Goal: Information Seeking & Learning: Learn about a topic

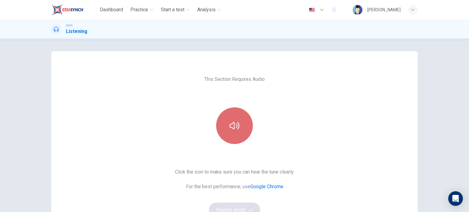
click at [230, 135] on button "button" at bounding box center [234, 125] width 37 height 37
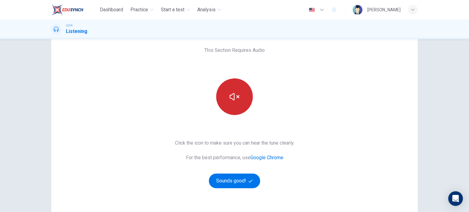
scroll to position [31, 0]
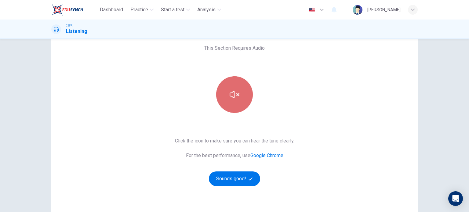
click at [232, 94] on icon "button" at bounding box center [234, 94] width 10 height 7
click at [230, 95] on icon "button" at bounding box center [234, 95] width 10 height 10
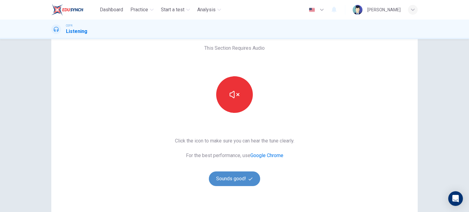
click at [247, 178] on button "Sounds good!" at bounding box center [234, 178] width 51 height 15
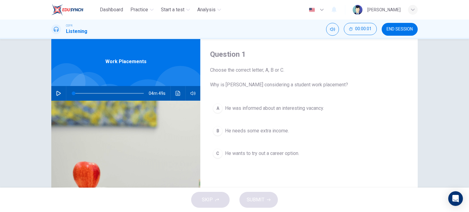
scroll to position [0, 0]
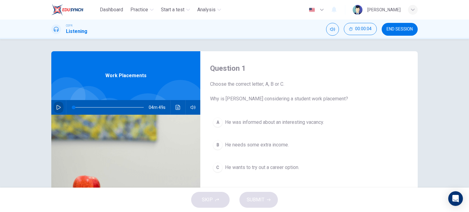
click at [54, 106] on button "button" at bounding box center [59, 107] width 10 height 15
type input "1"
drag, startPoint x: 77, startPoint y: 108, endPoint x: 62, endPoint y: 111, distance: 15.3
click at [62, 111] on div "04m 38s" at bounding box center [125, 107] width 149 height 15
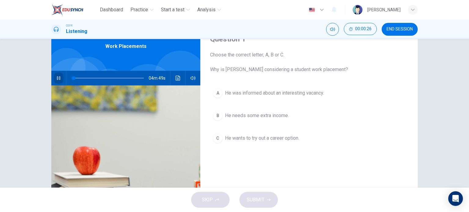
click at [57, 78] on icon "button" at bounding box center [58, 78] width 3 height 4
click at [56, 78] on icon "button" at bounding box center [58, 78] width 5 height 5
type input "0"
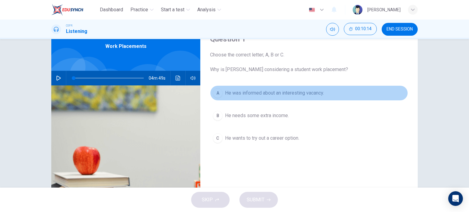
click at [282, 92] on span "He was informed about an interesting vacancy." at bounding box center [274, 92] width 99 height 7
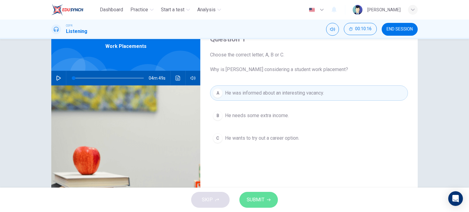
click at [260, 201] on span "SUBMIT" at bounding box center [256, 200] width 18 height 9
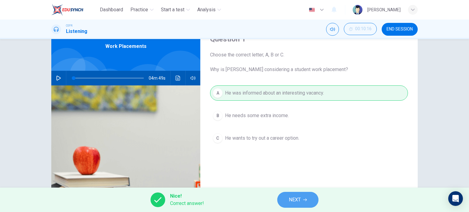
click at [301, 198] on span "NEXT" at bounding box center [295, 200] width 12 height 9
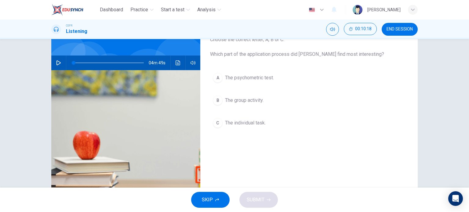
scroll to position [45, 0]
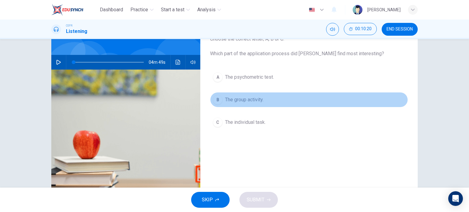
click at [249, 100] on span "The group activity." at bounding box center [244, 99] width 38 height 7
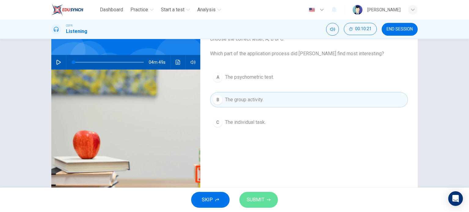
click at [266, 200] on button "SUBMIT" at bounding box center [258, 200] width 38 height 16
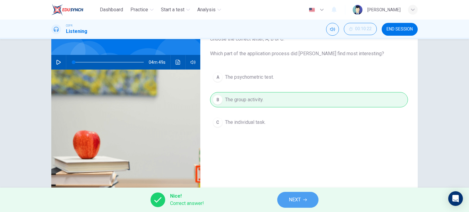
click at [304, 196] on button "NEXT" at bounding box center [297, 200] width 41 height 16
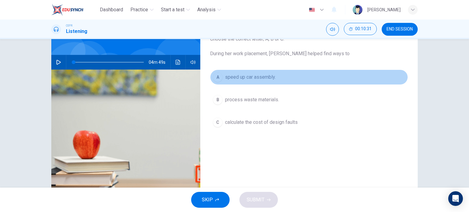
click at [263, 71] on button "A speed up car assembly." at bounding box center [309, 77] width 198 height 15
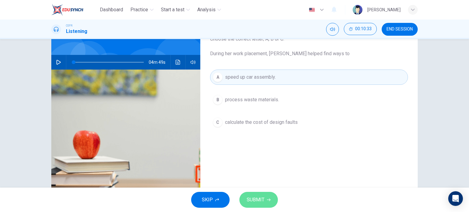
click at [262, 196] on span "SUBMIT" at bounding box center [256, 200] width 18 height 9
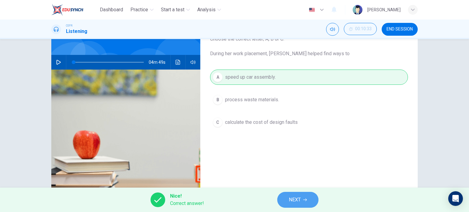
click at [301, 204] on span "NEXT" at bounding box center [295, 200] width 12 height 9
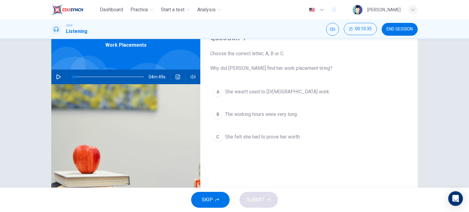
scroll to position [31, 0]
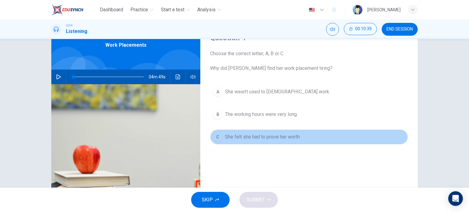
click at [263, 136] on span "She felt she had to prove her worth" at bounding box center [262, 136] width 75 height 7
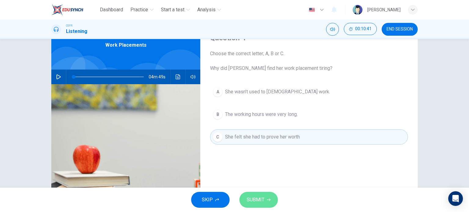
click at [265, 197] on button "SUBMIT" at bounding box center [258, 200] width 38 height 16
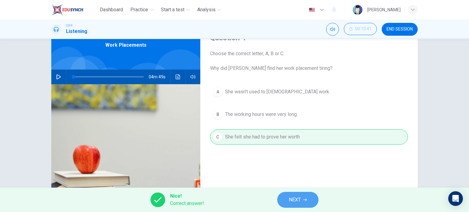
click at [295, 202] on span "NEXT" at bounding box center [295, 200] width 12 height 9
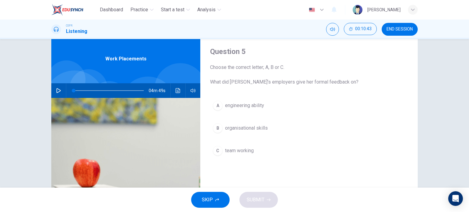
scroll to position [15, 0]
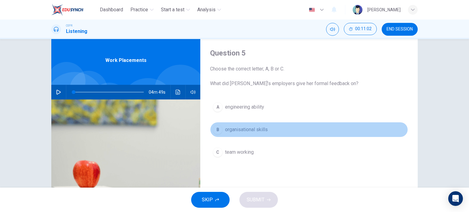
click at [247, 128] on span "organisational skills" at bounding box center [246, 129] width 43 height 7
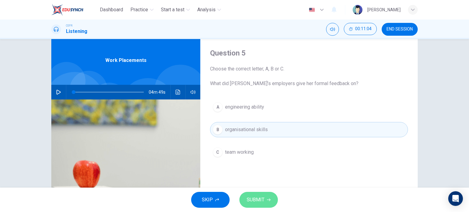
click at [251, 203] on span "SUBMIT" at bounding box center [256, 200] width 18 height 9
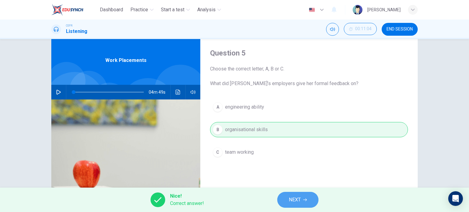
click at [293, 201] on span "NEXT" at bounding box center [295, 200] width 12 height 9
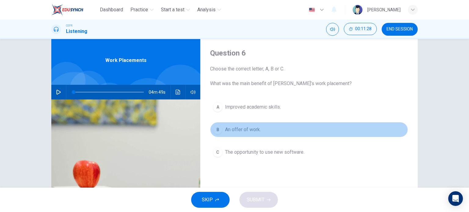
click at [258, 132] on span "An offer of work." at bounding box center [243, 129] width 36 height 7
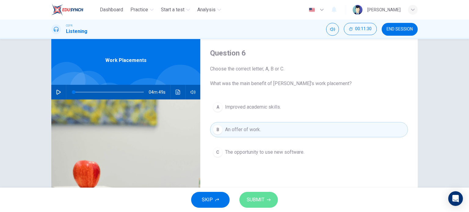
click at [256, 196] on span "SUBMIT" at bounding box center [256, 200] width 18 height 9
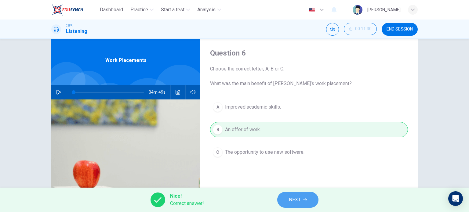
click at [290, 195] on button "NEXT" at bounding box center [297, 200] width 41 height 16
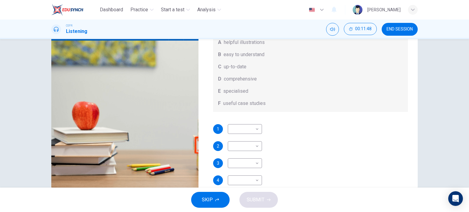
scroll to position [20, 0]
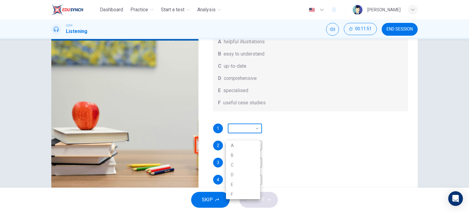
click at [242, 135] on body "Dashboard Practice Start a test Analysis English en ​ MARIYYAH MUNAWWARAH BINTI…" at bounding box center [234, 106] width 469 height 212
click at [286, 129] on div at bounding box center [234, 106] width 469 height 212
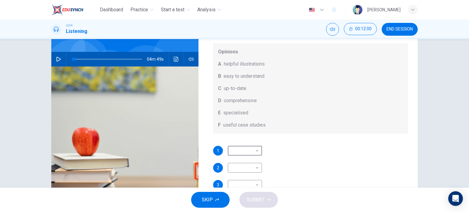
scroll to position [34, 0]
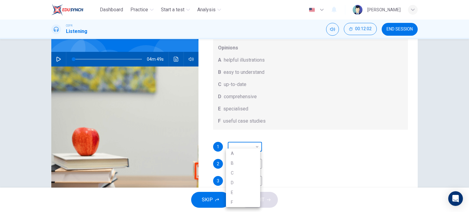
click at [243, 143] on body "Dashboard Practice Start a test Analysis English en ​ MARIYYAH MUNAWWARAH BINTI…" at bounding box center [234, 106] width 469 height 212
click at [237, 153] on li "A" at bounding box center [243, 154] width 34 height 10
type input "A"
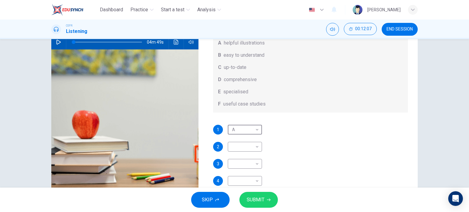
scroll to position [66, 0]
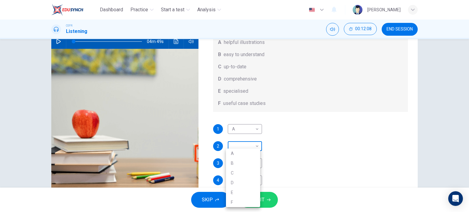
click at [240, 141] on body "Dashboard Practice Start a test Analysis English en ​ MARIYYAH MUNAWWARAH BINTI…" at bounding box center [234, 106] width 469 height 212
click at [238, 162] on li "B" at bounding box center [243, 163] width 34 height 10
type input "B"
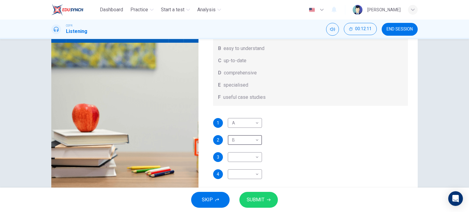
scroll to position [75, 0]
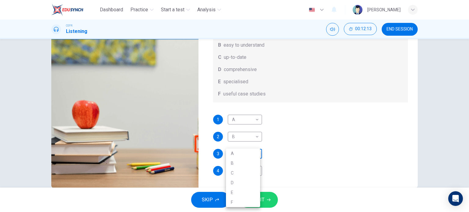
click at [242, 151] on body "Dashboard Practice Start a test Analysis English en ​ MARIYYAH MUNAWWARAH BINTI…" at bounding box center [234, 106] width 469 height 212
click at [238, 176] on li "C" at bounding box center [243, 173] width 34 height 10
type input "C"
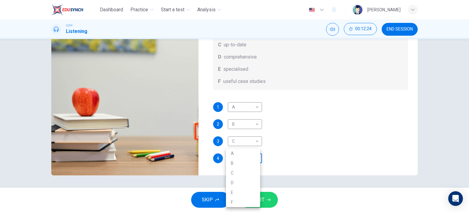
click at [249, 161] on body "Dashboard Practice Start a test Analysis English en ​ MARIYYAH MUNAWWARAH BINTI…" at bounding box center [234, 106] width 469 height 212
click at [238, 199] on li "F" at bounding box center [243, 202] width 34 height 10
type input "F"
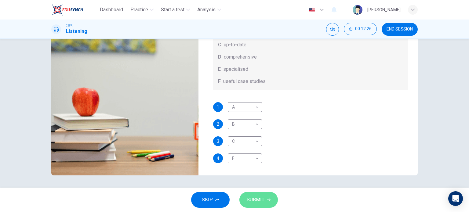
click at [262, 203] on span "SUBMIT" at bounding box center [256, 200] width 18 height 9
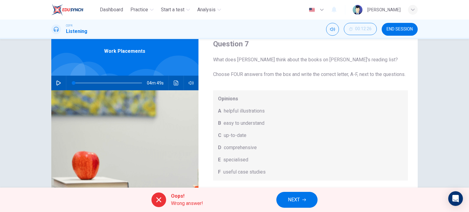
scroll to position [34, 0]
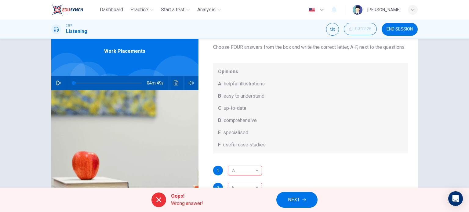
click at [300, 202] on button "NEXT" at bounding box center [296, 200] width 41 height 16
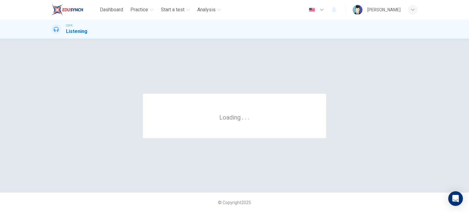
scroll to position [0, 0]
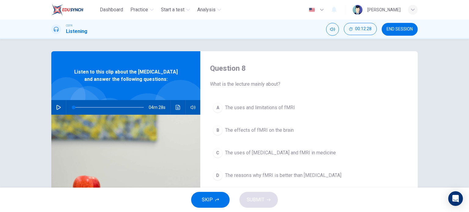
click at [395, 32] on button "END SESSION" at bounding box center [399, 29] width 36 height 13
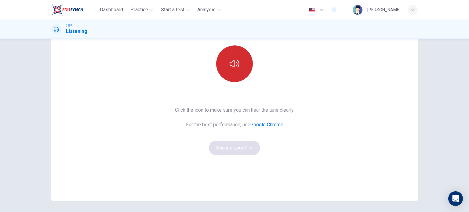
scroll to position [62, 0]
click at [229, 66] on icon "button" at bounding box center [234, 64] width 10 height 10
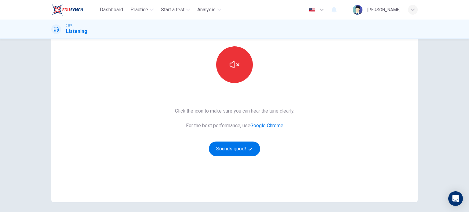
scroll to position [56, 0]
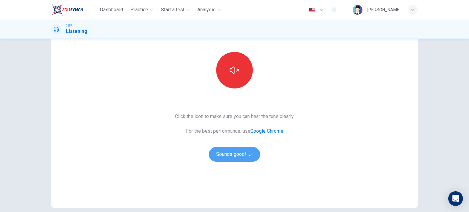
click at [239, 155] on button "Sounds good!" at bounding box center [234, 154] width 51 height 15
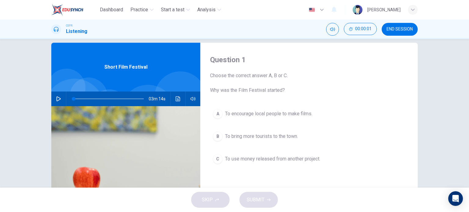
scroll to position [0, 0]
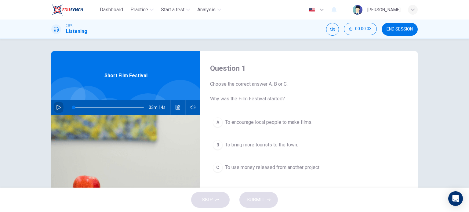
click at [59, 104] on button "button" at bounding box center [59, 107] width 10 height 15
click at [58, 107] on icon "button" at bounding box center [58, 107] width 4 height 5
type input "0"
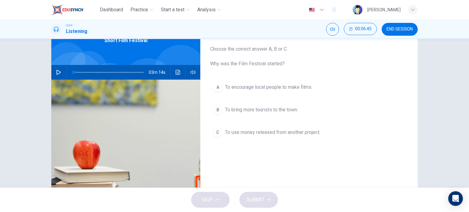
scroll to position [35, 0]
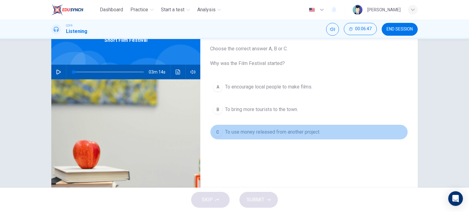
click at [289, 126] on button "C To use money released from another project." at bounding box center [309, 131] width 198 height 15
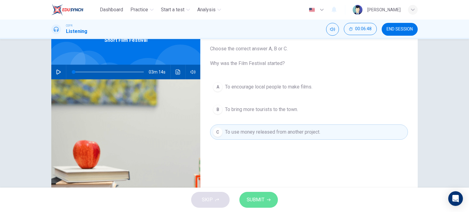
click at [263, 200] on span "SUBMIT" at bounding box center [256, 200] width 18 height 9
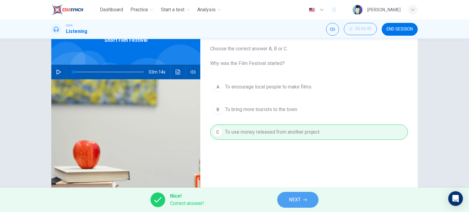
click at [303, 200] on button "NEXT" at bounding box center [297, 200] width 41 height 16
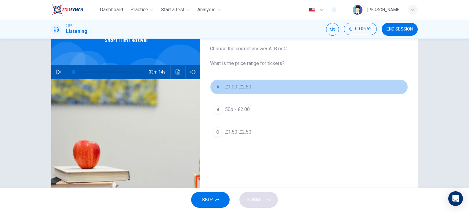
click at [245, 83] on button "A £1.00-£2.50" at bounding box center [309, 86] width 198 height 15
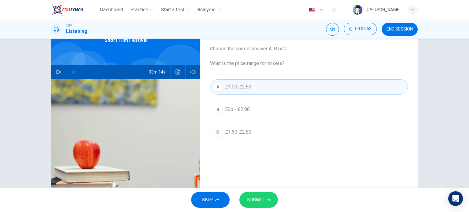
click at [257, 196] on span "SUBMIT" at bounding box center [256, 200] width 18 height 9
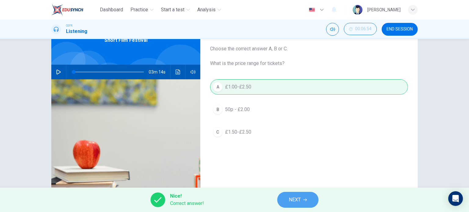
click at [301, 199] on button "NEXT" at bounding box center [297, 200] width 41 height 16
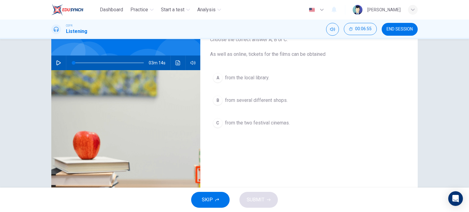
scroll to position [45, 0]
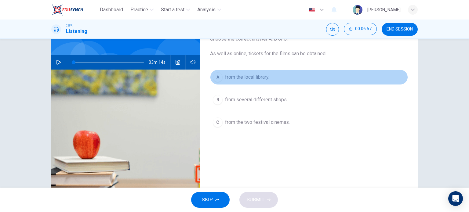
click at [265, 74] on span "from the local library." at bounding box center [247, 77] width 44 height 7
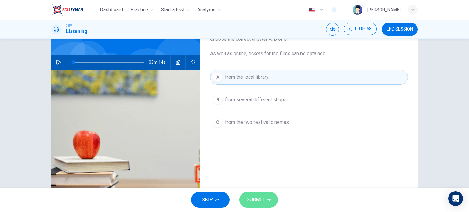
click at [264, 199] on button "SUBMIT" at bounding box center [258, 200] width 38 height 16
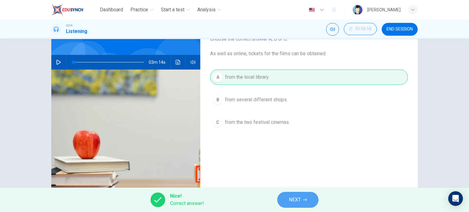
click at [306, 198] on icon "button" at bounding box center [305, 200] width 4 height 4
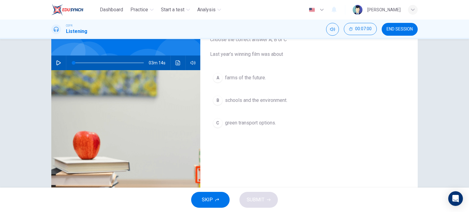
scroll to position [44, 0]
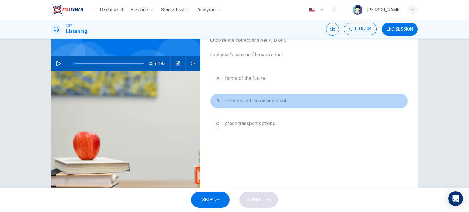
click at [287, 102] on span "schools and the environment." at bounding box center [256, 100] width 62 height 7
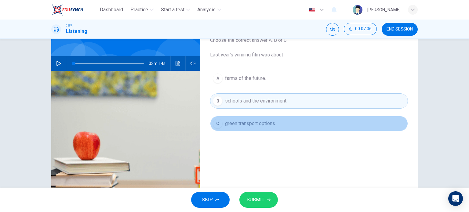
click at [270, 124] on span "green transport options." at bounding box center [250, 123] width 51 height 7
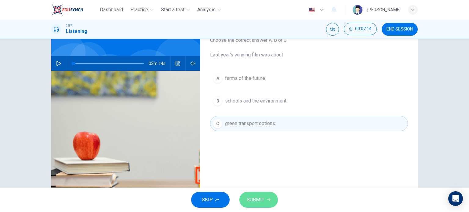
click at [261, 196] on span "SUBMIT" at bounding box center [256, 200] width 18 height 9
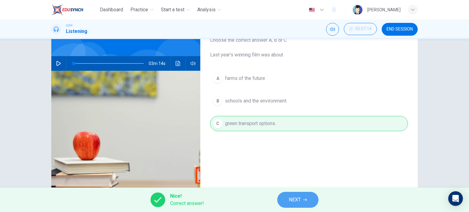
click at [302, 201] on button "NEXT" at bounding box center [297, 200] width 41 height 16
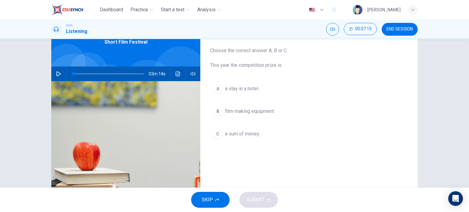
scroll to position [32, 0]
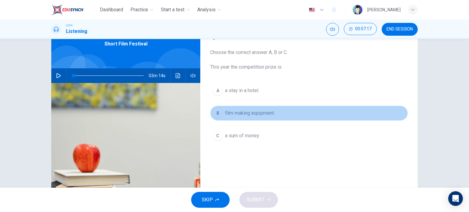
click at [253, 115] on span "film-making equipment." at bounding box center [250, 113] width 50 height 7
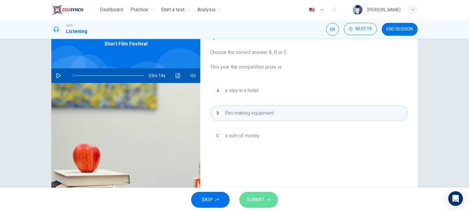
click at [265, 195] on button "SUBMIT" at bounding box center [258, 200] width 38 height 16
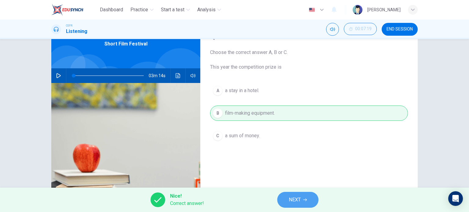
click at [304, 203] on button "NEXT" at bounding box center [297, 200] width 41 height 16
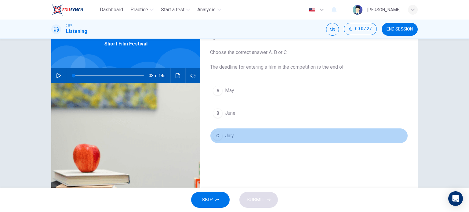
click at [259, 135] on button "C July" at bounding box center [309, 135] width 198 height 15
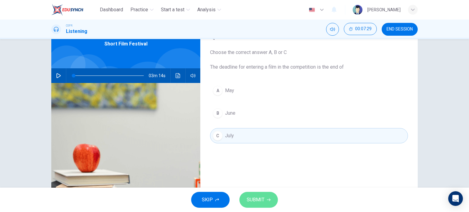
click at [261, 202] on span "SUBMIT" at bounding box center [256, 200] width 18 height 9
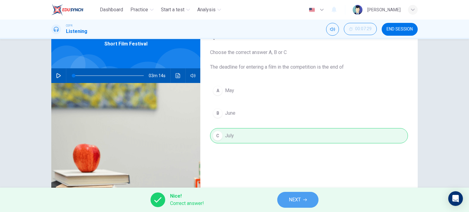
click at [304, 199] on icon "button" at bounding box center [305, 200] width 4 height 4
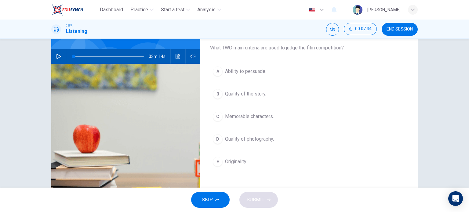
scroll to position [51, 0]
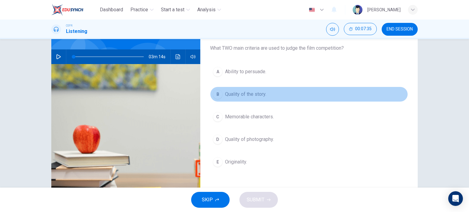
click at [264, 96] on span "Quality of the story." at bounding box center [245, 94] width 41 height 7
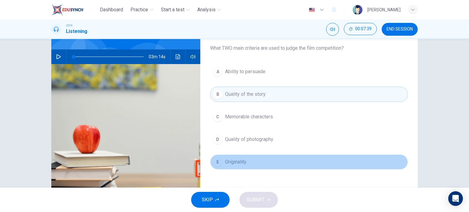
click at [255, 160] on button "E Originality." at bounding box center [309, 161] width 198 height 15
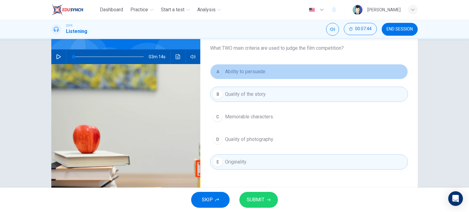
click at [267, 78] on button "A Ability to persuade." at bounding box center [309, 71] width 198 height 15
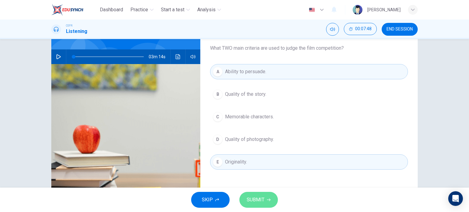
click at [265, 199] on button "SUBMIT" at bounding box center [258, 200] width 38 height 16
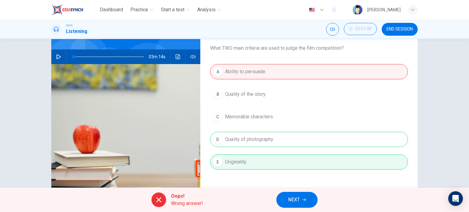
click at [288, 204] on span "NEXT" at bounding box center [294, 200] width 12 height 9
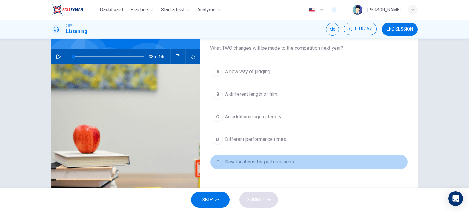
click at [269, 165] on button "E New locations for performances." at bounding box center [309, 161] width 198 height 15
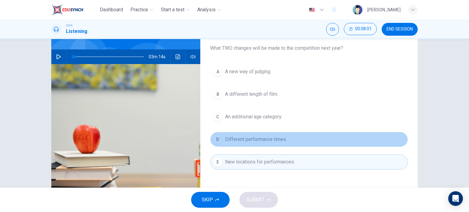
click at [270, 145] on button "D Different performance times." at bounding box center [309, 139] width 198 height 15
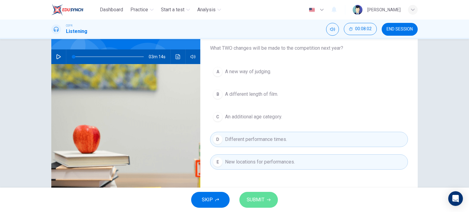
click at [266, 202] on button "SUBMIT" at bounding box center [258, 200] width 38 height 16
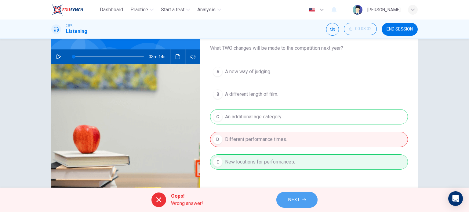
click at [289, 201] on span "NEXT" at bounding box center [294, 200] width 12 height 9
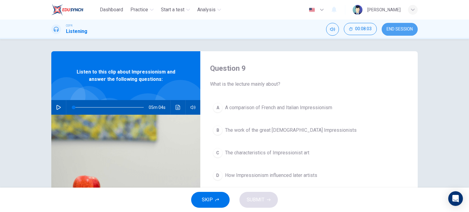
click at [394, 28] on span "END SESSION" at bounding box center [399, 29] width 26 height 5
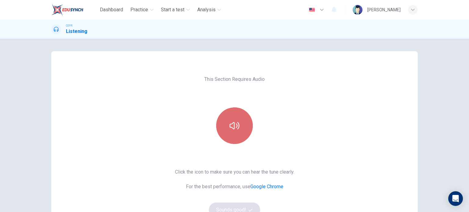
click at [234, 127] on icon "button" at bounding box center [234, 126] width 10 height 10
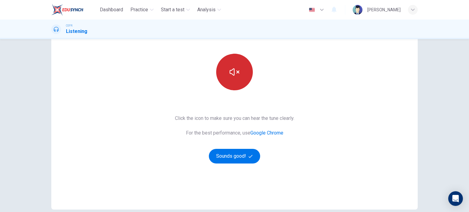
scroll to position [56, 0]
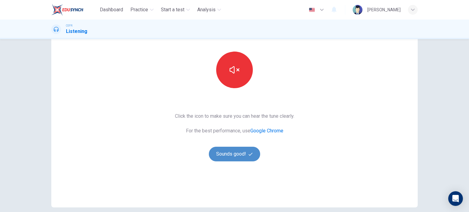
click at [233, 159] on button "Sounds good!" at bounding box center [234, 154] width 51 height 15
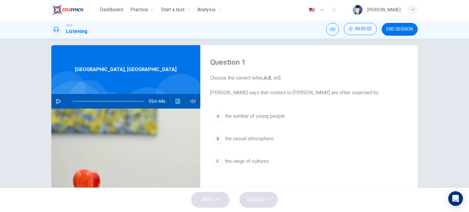
scroll to position [7, 0]
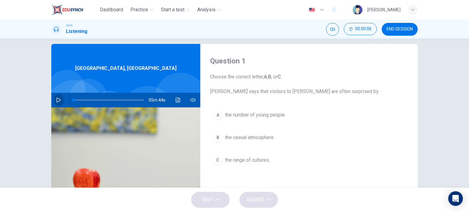
click at [56, 104] on button "button" at bounding box center [59, 100] width 10 height 15
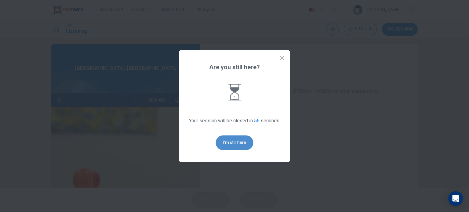
click at [232, 143] on button "I'm still here" at bounding box center [235, 142] width 38 height 15
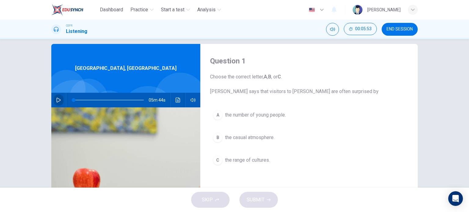
click at [59, 100] on icon "button" at bounding box center [58, 100] width 4 height 5
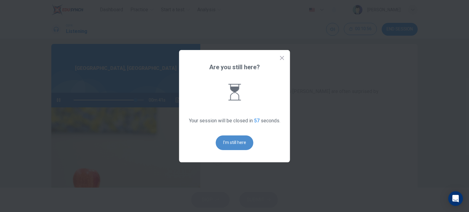
click at [244, 139] on button "I'm still here" at bounding box center [235, 142] width 38 height 15
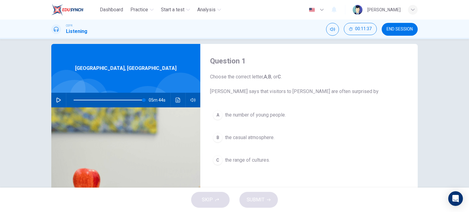
type input "0"
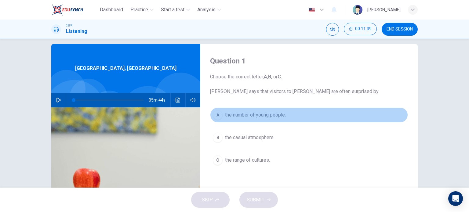
click at [260, 115] on span "the number of young people." at bounding box center [255, 114] width 61 height 7
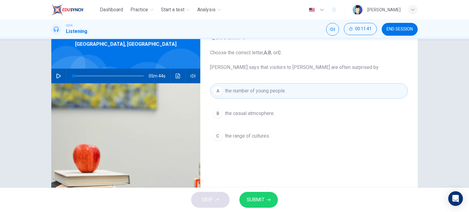
scroll to position [31, 0]
click at [258, 201] on span "SUBMIT" at bounding box center [256, 200] width 18 height 9
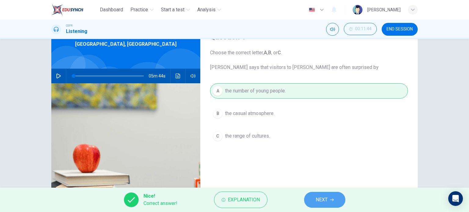
click at [322, 201] on span "NEXT" at bounding box center [321, 200] width 12 height 9
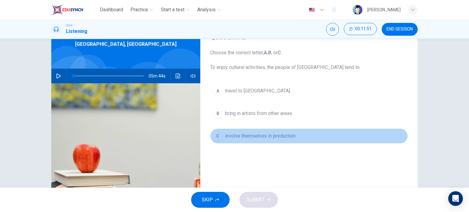
click at [284, 139] on span "involve themselves in production." at bounding box center [260, 135] width 71 height 7
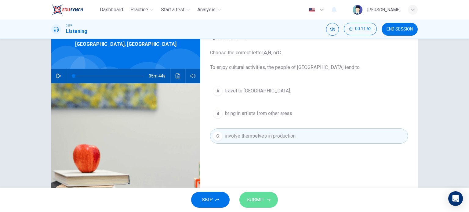
click at [262, 199] on span "SUBMIT" at bounding box center [256, 200] width 18 height 9
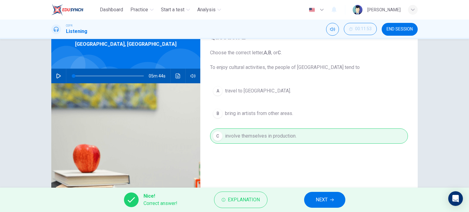
click at [315, 201] on span "NEXT" at bounding box center [321, 200] width 12 height 9
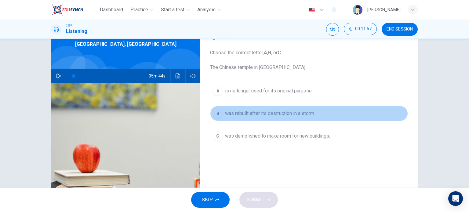
click at [281, 111] on span "was rebuilt after its destruction in a storm." at bounding box center [270, 113] width 90 height 7
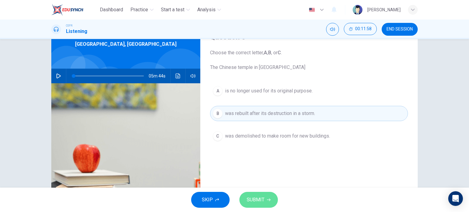
click at [267, 198] on icon "button" at bounding box center [269, 200] width 4 height 4
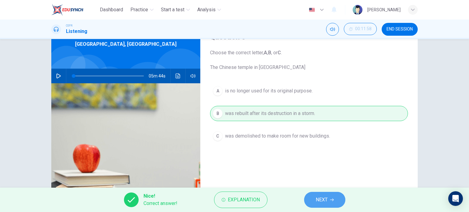
click at [331, 203] on button "NEXT" at bounding box center [324, 200] width 41 height 16
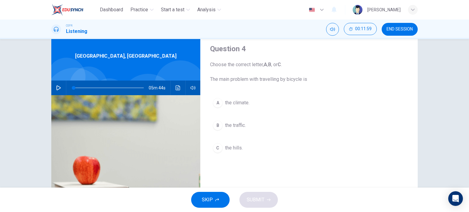
scroll to position [19, 0]
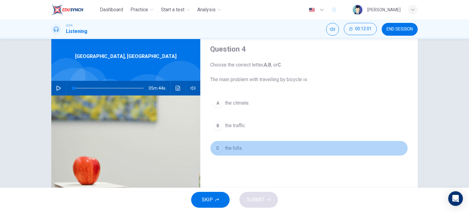
click at [239, 150] on span "the hills." at bounding box center [234, 148] width 18 height 7
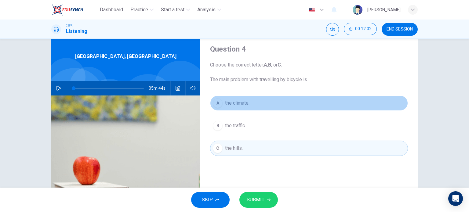
click at [254, 102] on button "A the climate." at bounding box center [309, 102] width 198 height 15
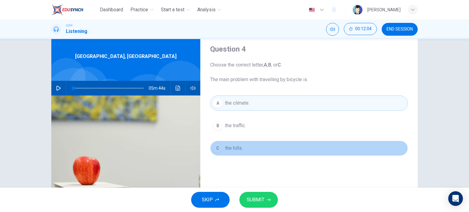
click at [248, 152] on button "C the hills." at bounding box center [309, 148] width 198 height 15
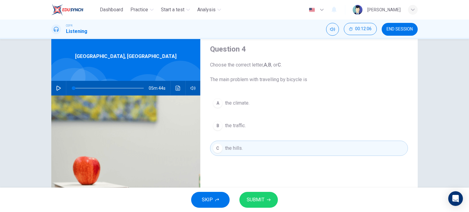
click at [259, 201] on span "SUBMIT" at bounding box center [256, 200] width 18 height 9
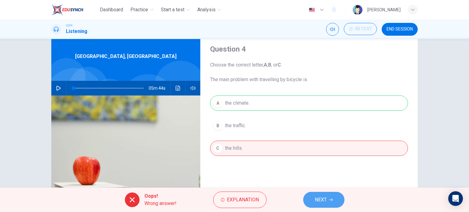
click at [320, 199] on span "NEXT" at bounding box center [321, 200] width 12 height 9
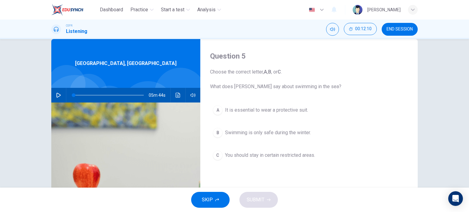
scroll to position [12, 0]
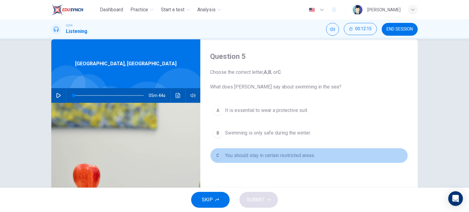
click at [289, 158] on span "You should stay in certain restricted areas." at bounding box center [270, 155] width 90 height 7
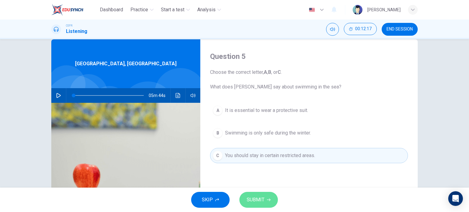
click at [267, 199] on icon "button" at bounding box center [269, 200] width 4 height 4
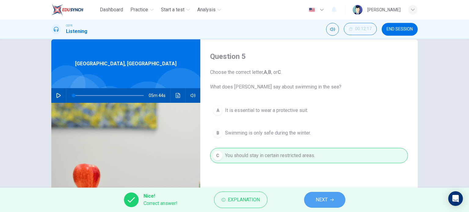
click at [313, 203] on button "NEXT" at bounding box center [324, 200] width 41 height 16
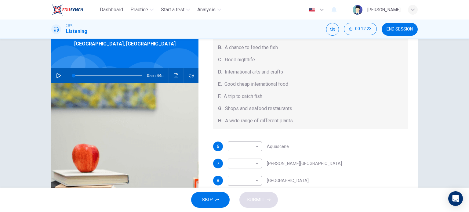
scroll to position [32, 0]
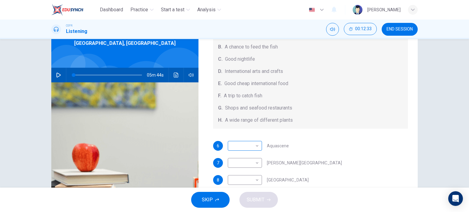
click at [245, 146] on body "Dashboard Practice Start a test Analysis English en ​ MARIYYAH MUNAWWARAH BINTI…" at bounding box center [234, 106] width 469 height 212
click at [242, 146] on li "B" at bounding box center [243, 144] width 34 height 10
type input "B"
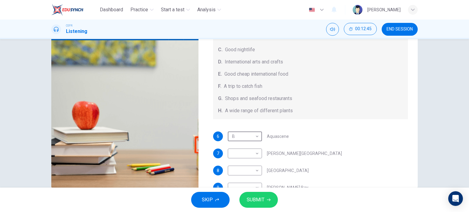
scroll to position [38, 0]
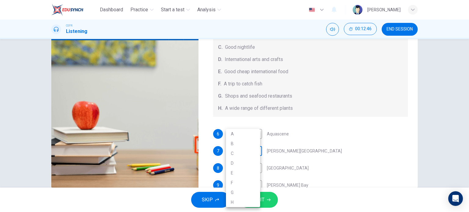
click at [247, 152] on body "Dashboard Practice Start a test Analysis English en ​ MARIYYAH MUNAWWARAH BINTI…" at bounding box center [234, 106] width 469 height 212
click at [246, 175] on li "E" at bounding box center [243, 173] width 34 height 10
type input "E"
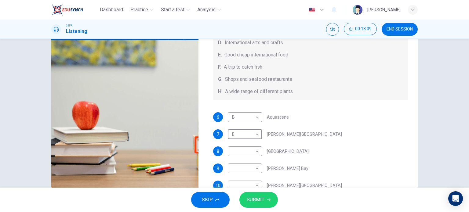
scroll to position [55, 0]
click at [252, 151] on body "Dashboard Practice Start a test Analysis English en ​ MARIYYAH MUNAWWARAH BINTI…" at bounding box center [234, 106] width 469 height 212
click at [254, 195] on li "G" at bounding box center [243, 193] width 34 height 10
type input "G"
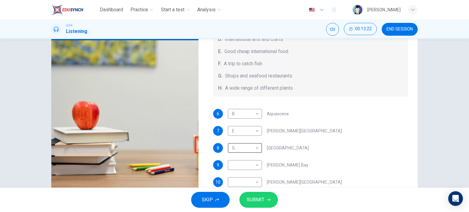
scroll to position [59, 0]
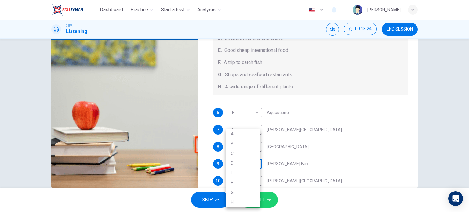
click at [249, 164] on body "Dashboard Practice Start a test Analysis English en ​ MARIYYAH MUNAWWARAH BINTI…" at bounding box center [234, 106] width 469 height 212
click at [288, 99] on div at bounding box center [234, 106] width 469 height 212
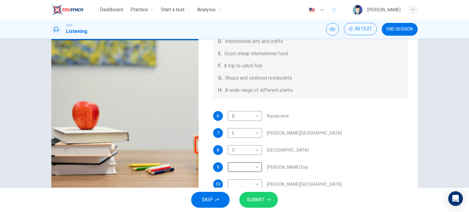
scroll to position [61, 0]
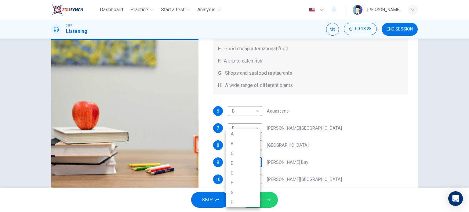
click at [256, 165] on body "Dashboard Practice Start a test Analysis English en ​ MARIYYAH MUNAWWARAH BINTI…" at bounding box center [234, 106] width 469 height 212
click at [248, 130] on li "A" at bounding box center [243, 134] width 34 height 10
type input "A"
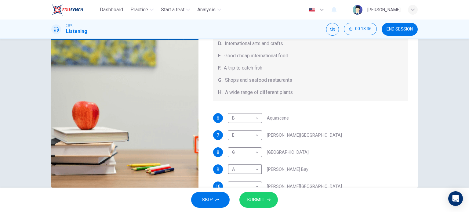
scroll to position [68, 0]
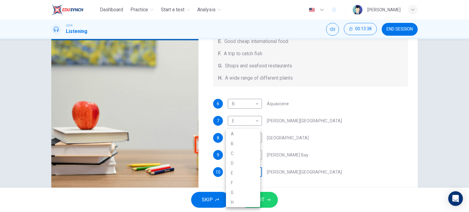
click at [248, 174] on body "Dashboard Practice Start a test Analysis English en ​ MARIYYAH MUNAWWARAH BINTI…" at bounding box center [234, 106] width 469 height 212
click at [240, 151] on li "C" at bounding box center [243, 154] width 34 height 10
type input "C"
click at [254, 203] on span "SUBMIT" at bounding box center [256, 200] width 18 height 9
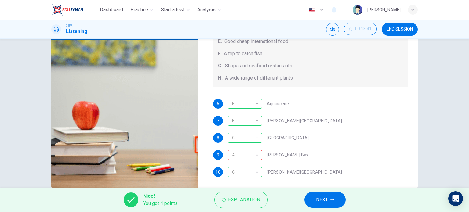
click at [323, 207] on button "NEXT" at bounding box center [324, 200] width 41 height 16
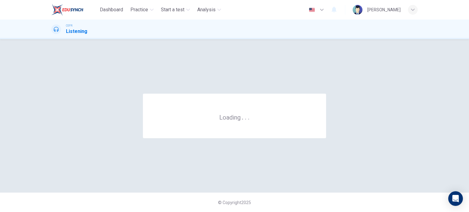
scroll to position [0, 0]
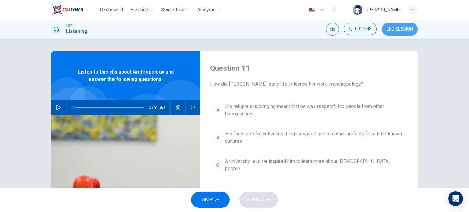
click at [403, 35] on button "END SESSION" at bounding box center [399, 29] width 36 height 13
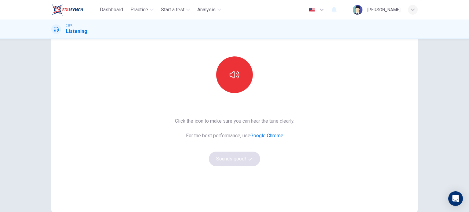
scroll to position [51, 0]
click at [230, 77] on icon "button" at bounding box center [234, 74] width 10 height 7
click at [243, 162] on button "Sounds good!" at bounding box center [234, 158] width 51 height 15
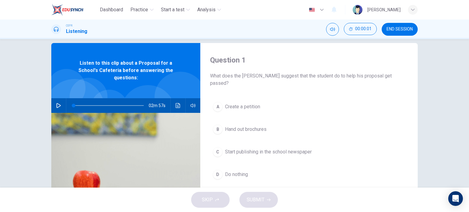
scroll to position [0, 0]
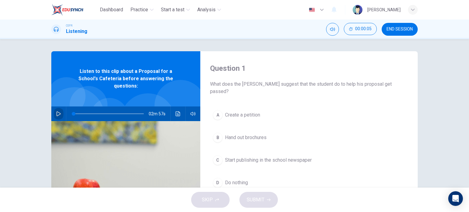
click at [58, 111] on icon "button" at bounding box center [58, 113] width 5 height 5
click at [56, 111] on icon "button" at bounding box center [58, 113] width 5 height 5
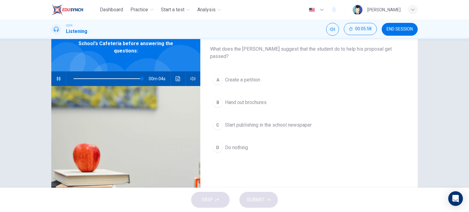
scroll to position [32, 0]
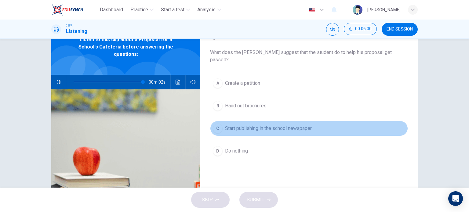
click at [312, 124] on button "C Start publishing in the school newspaper" at bounding box center [309, 128] width 198 height 15
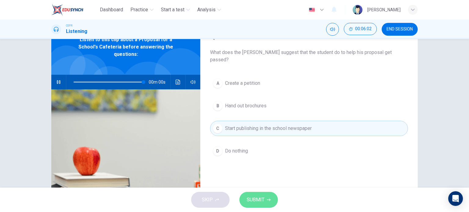
click at [263, 203] on span "SUBMIT" at bounding box center [256, 200] width 18 height 9
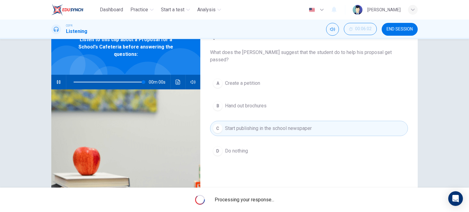
type input "0"
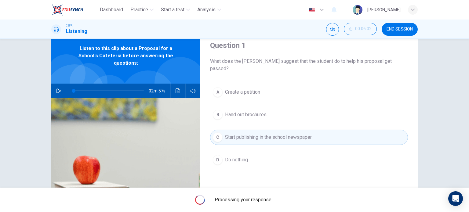
scroll to position [23, 0]
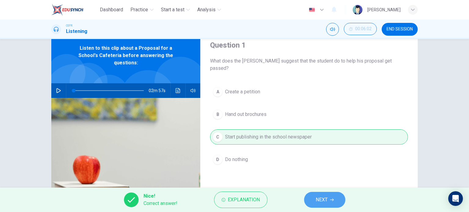
click at [324, 203] on span "NEXT" at bounding box center [321, 200] width 12 height 9
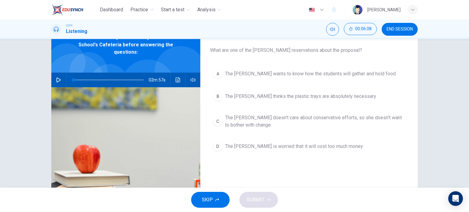
scroll to position [33, 0]
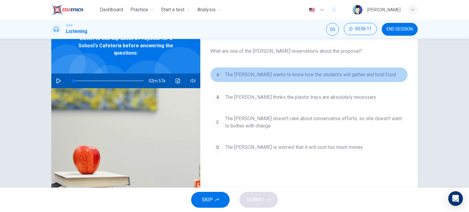
click at [300, 73] on span "The dean wants to know how the students will gather and hold food" at bounding box center [310, 74] width 171 height 7
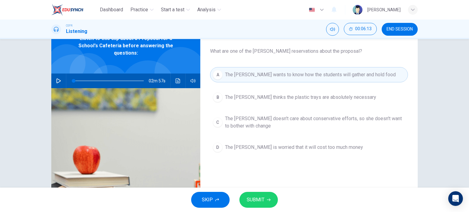
click at [270, 197] on button "SUBMIT" at bounding box center [258, 200] width 38 height 16
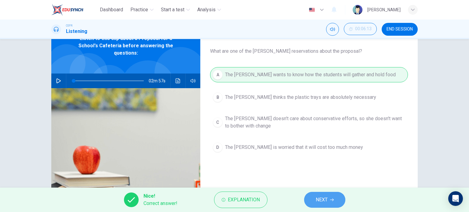
click at [316, 200] on span "NEXT" at bounding box center [321, 200] width 12 height 9
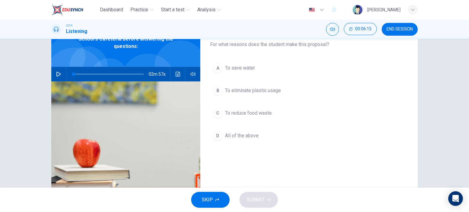
scroll to position [37, 0]
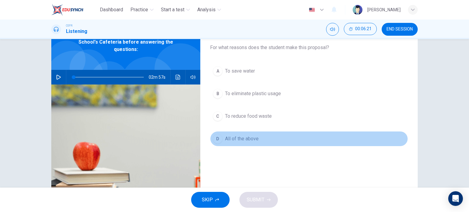
click at [248, 137] on span "All of the above" at bounding box center [242, 138] width 34 height 7
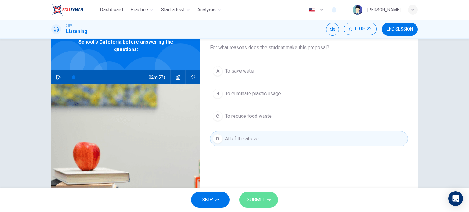
click at [252, 205] on button "SUBMIT" at bounding box center [258, 200] width 38 height 16
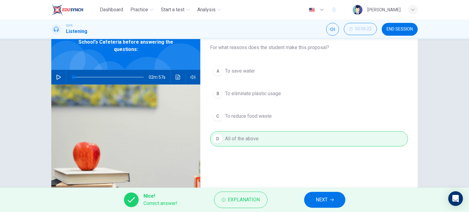
click at [308, 197] on button "NEXT" at bounding box center [324, 200] width 41 height 16
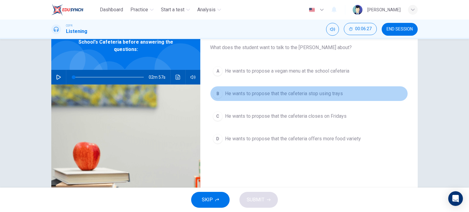
click at [279, 95] on span "He wants to propose that the cafeteria stop using trays" at bounding box center [284, 93] width 118 height 7
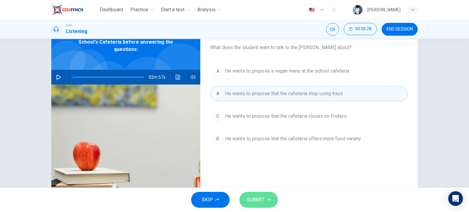
click at [262, 204] on span "SUBMIT" at bounding box center [256, 200] width 18 height 9
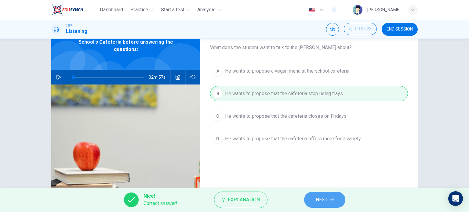
click at [332, 199] on icon "button" at bounding box center [332, 200] width 4 height 4
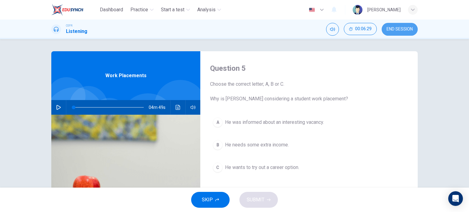
click at [394, 27] on span "END SESSION" at bounding box center [399, 29] width 26 height 5
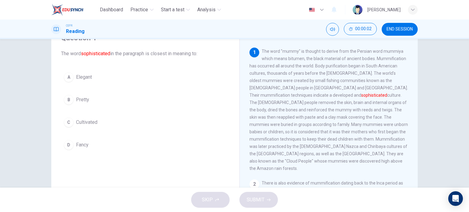
scroll to position [31, 0]
click at [111, 119] on button "C Cultivated" at bounding box center [145, 122] width 168 height 15
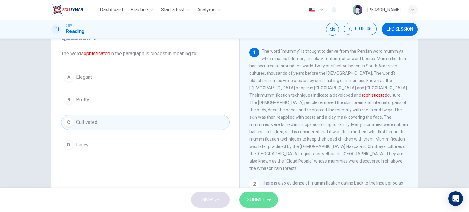
click at [256, 206] on button "SUBMIT" at bounding box center [258, 200] width 38 height 16
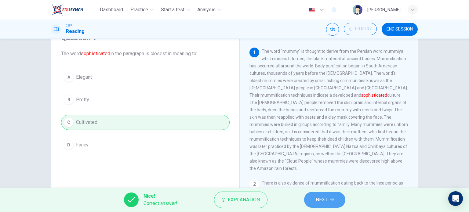
click at [327, 203] on span "NEXT" at bounding box center [321, 200] width 12 height 9
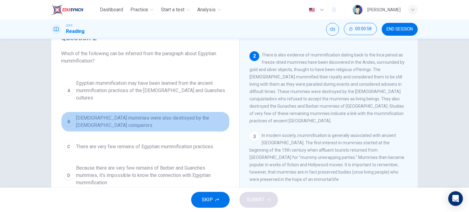
click at [153, 116] on button "B [DEMOGRAPHIC_DATA] mummies were also destroyed by the [DEMOGRAPHIC_DATA] conq…" at bounding box center [145, 122] width 168 height 20
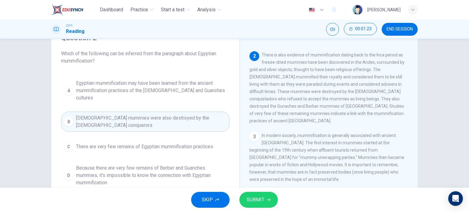
click at [188, 164] on span "Because there are very few remains of Berber and Guanches mummies, it's impossi…" at bounding box center [151, 175] width 151 height 22
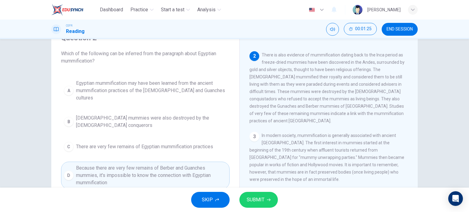
click at [186, 98] on div "A Egyptian mummification may have been learned from the ancient mummification p…" at bounding box center [145, 133] width 168 height 112
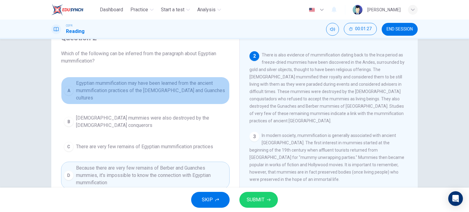
click at [183, 84] on span "Egyptian mummification may have been learned from the ancient mummification pra…" at bounding box center [151, 91] width 151 height 22
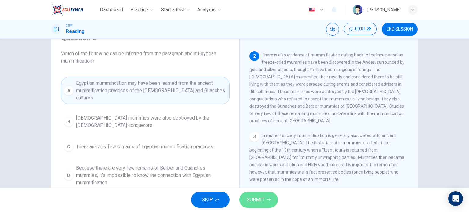
click at [262, 199] on span "SUBMIT" at bounding box center [256, 200] width 18 height 9
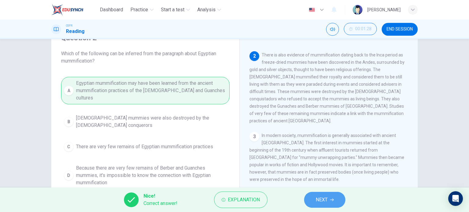
click at [328, 201] on button "NEXT" at bounding box center [324, 200] width 41 height 16
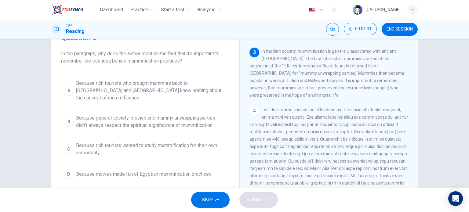
scroll to position [199, 0]
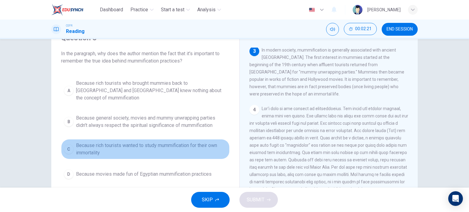
click at [158, 142] on span "Because rich tourists wanted to study mummification for their own immortality" at bounding box center [151, 149] width 151 height 15
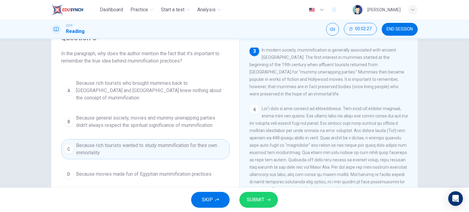
click at [259, 196] on span "SUBMIT" at bounding box center [256, 200] width 18 height 9
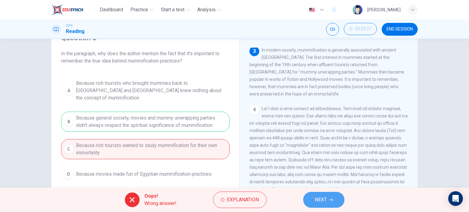
click at [322, 202] on span "NEXT" at bounding box center [321, 200] width 12 height 9
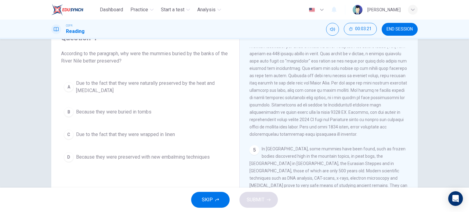
scroll to position [284, 0]
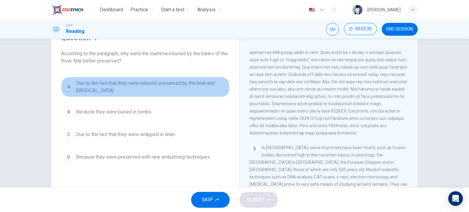
click at [125, 86] on span "Due to the fact that they were naturally preserved by the heat and [MEDICAL_DAT…" at bounding box center [151, 87] width 151 height 15
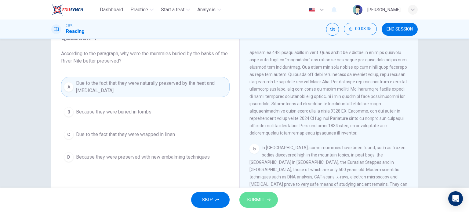
click at [252, 196] on span "SUBMIT" at bounding box center [256, 200] width 18 height 9
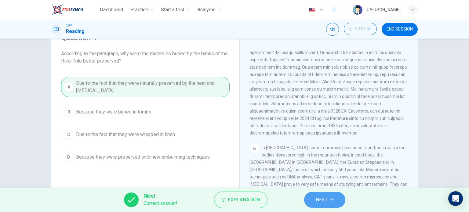
click at [322, 202] on span "NEXT" at bounding box center [321, 200] width 12 height 9
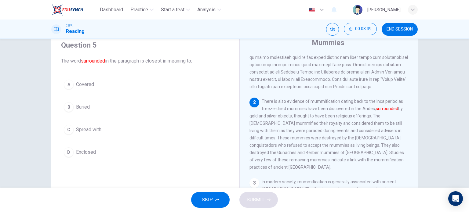
scroll to position [76, 0]
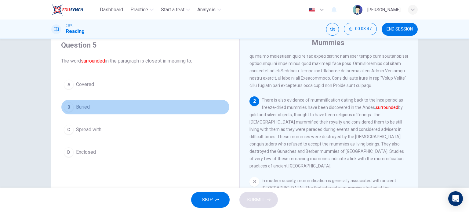
click at [94, 106] on button "B Buried" at bounding box center [145, 106] width 168 height 15
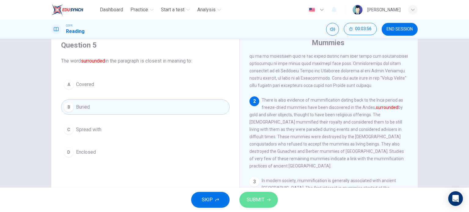
click at [264, 200] on button "SUBMIT" at bounding box center [258, 200] width 38 height 16
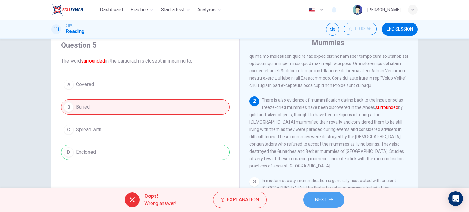
click at [326, 197] on span "NEXT" at bounding box center [321, 200] width 12 height 9
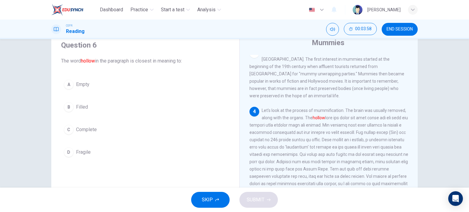
scroll to position [206, 0]
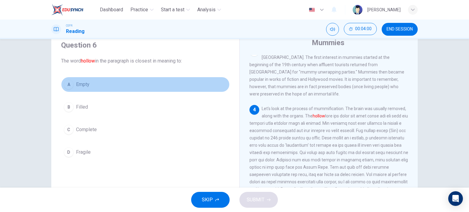
click at [88, 87] on span "Empty" at bounding box center [82, 84] width 13 height 7
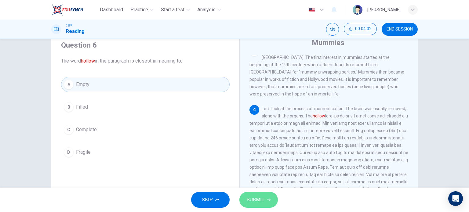
click at [251, 199] on span "SUBMIT" at bounding box center [256, 200] width 18 height 9
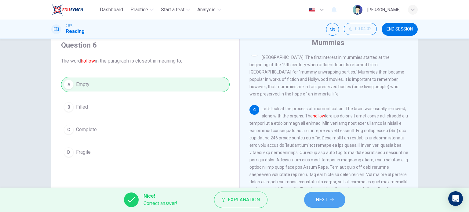
click at [330, 204] on button "NEXT" at bounding box center [324, 200] width 41 height 16
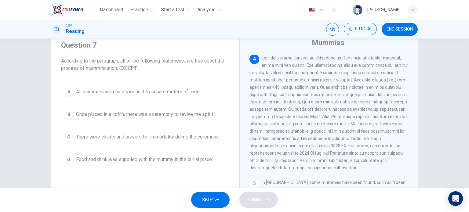
scroll to position [256, 0]
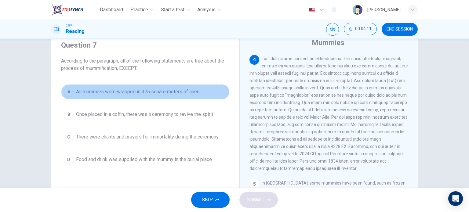
click at [122, 99] on button "A All mummies were wrapped in 375 square meters of linen" at bounding box center [145, 91] width 168 height 15
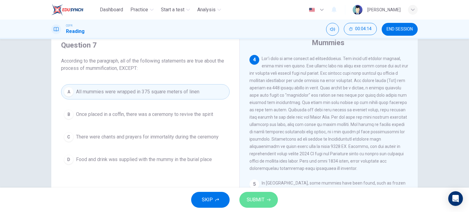
click at [262, 200] on span "SUBMIT" at bounding box center [256, 200] width 18 height 9
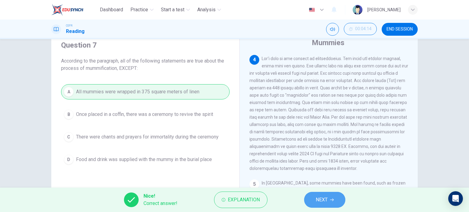
click at [319, 200] on span "NEXT" at bounding box center [321, 200] width 12 height 9
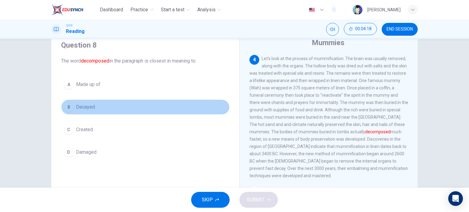
click at [92, 108] on span "Decayed" at bounding box center [85, 106] width 19 height 7
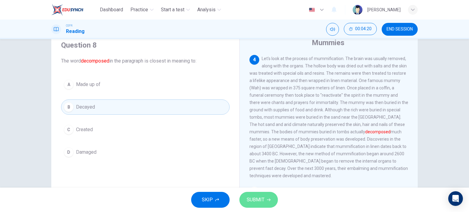
click at [261, 201] on span "SUBMIT" at bounding box center [256, 200] width 18 height 9
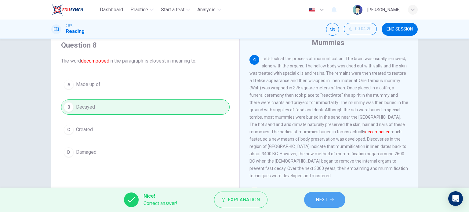
click at [321, 202] on span "NEXT" at bounding box center [321, 200] width 12 height 9
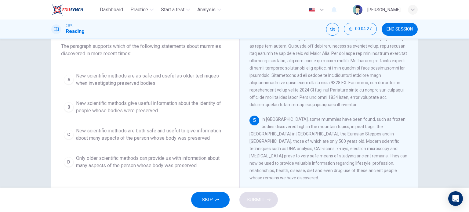
scroll to position [38, 0]
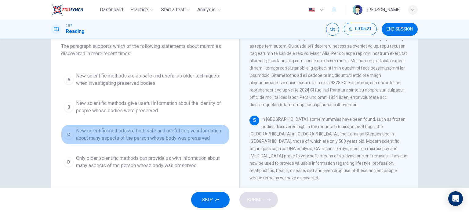
click at [191, 134] on span "New scientific methods are both safe and useful to give information about many …" at bounding box center [151, 134] width 151 height 15
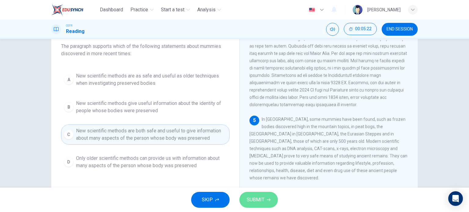
click at [253, 197] on span "SUBMIT" at bounding box center [256, 200] width 18 height 9
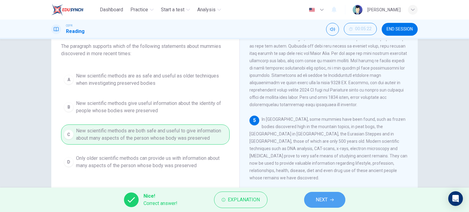
click at [323, 197] on span "NEXT" at bounding box center [321, 200] width 12 height 9
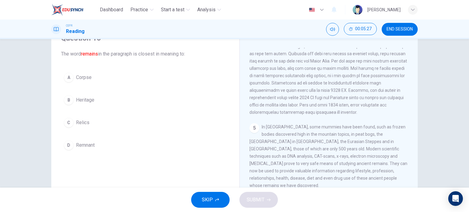
scroll to position [29, 0]
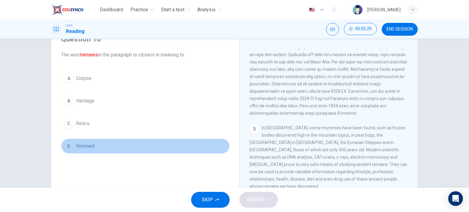
click at [106, 142] on button "D Remnant" at bounding box center [145, 146] width 168 height 15
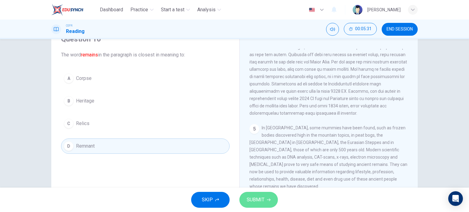
click at [255, 202] on span "SUBMIT" at bounding box center [256, 200] width 18 height 9
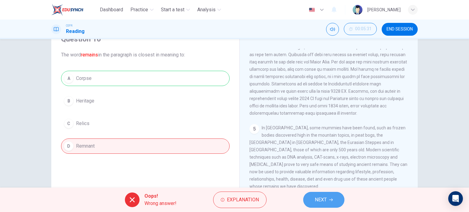
click at [317, 197] on span "NEXT" at bounding box center [321, 200] width 12 height 9
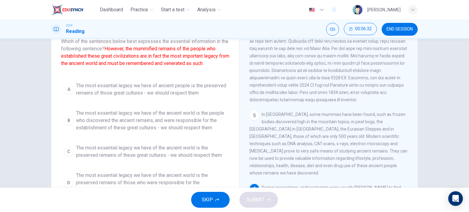
scroll to position [43, 0]
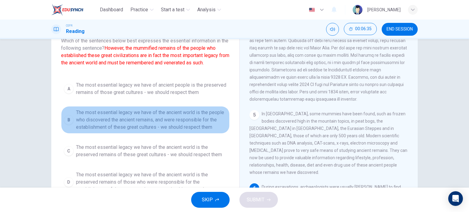
click at [116, 123] on span "The most essential legacy we have of the ancient world is the people who discov…" at bounding box center [151, 120] width 151 height 22
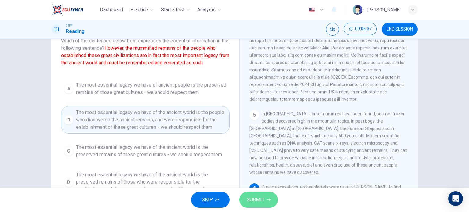
click at [253, 206] on button "SUBMIT" at bounding box center [258, 200] width 38 height 16
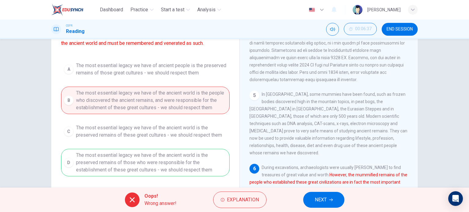
scroll to position [63, 0]
click at [312, 196] on button "NEXT" at bounding box center [323, 200] width 41 height 16
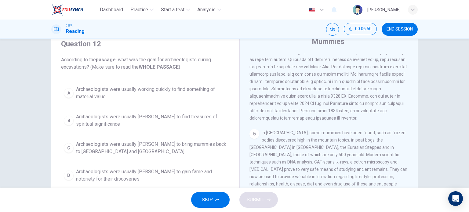
scroll to position [24, 0]
drag, startPoint x: 162, startPoint y: 147, endPoint x: 188, endPoint y: 122, distance: 35.6
click at [188, 122] on div "A Archaeologists were usually working quickly to find something of material val…" at bounding box center [145, 134] width 168 height 103
click at [187, 125] on span "Archaeologists were usually rushing to find treasures of spiritual significance" at bounding box center [151, 120] width 151 height 15
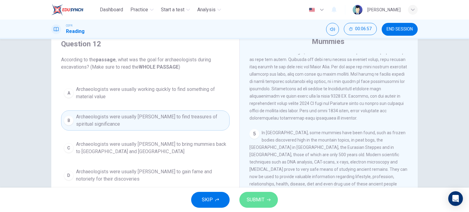
click at [251, 198] on span "SUBMIT" at bounding box center [256, 200] width 18 height 9
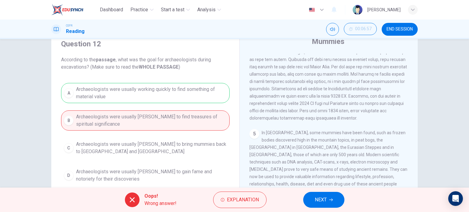
click at [177, 95] on div "A Archaeologists were usually working quickly to find something of material val…" at bounding box center [145, 134] width 168 height 103
click at [400, 31] on span "END SESSION" at bounding box center [399, 29] width 26 height 5
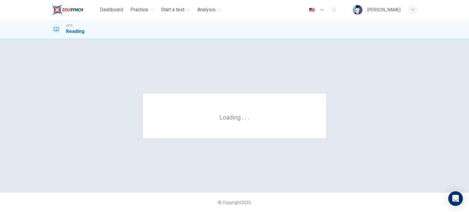
scroll to position [0, 0]
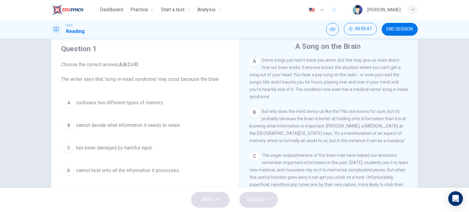
scroll to position [131, 0]
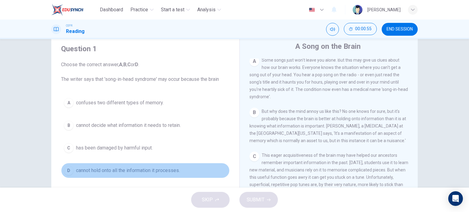
click at [145, 167] on span "cannot hold onto all the information it processes." at bounding box center [128, 170] width 104 height 7
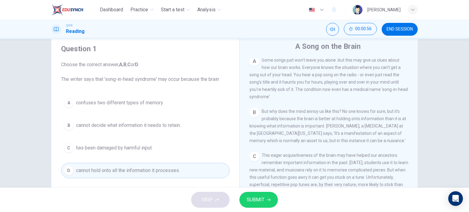
click at [136, 146] on span "has been damaged by harmful input." at bounding box center [114, 147] width 77 height 7
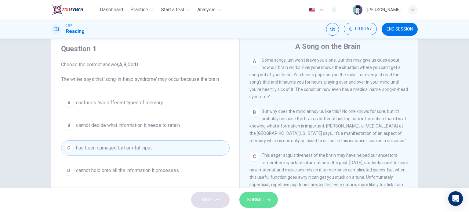
click at [249, 200] on span "SUBMIT" at bounding box center [256, 200] width 18 height 9
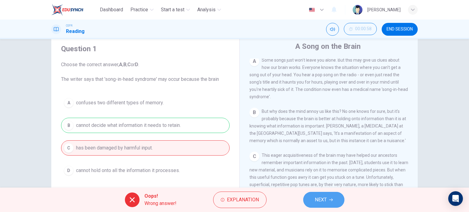
click at [335, 202] on button "NEXT" at bounding box center [323, 200] width 41 height 16
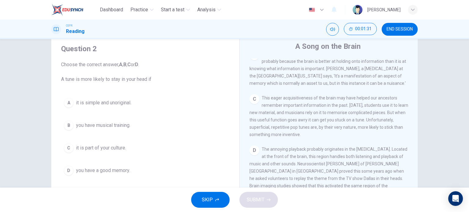
scroll to position [190, 0]
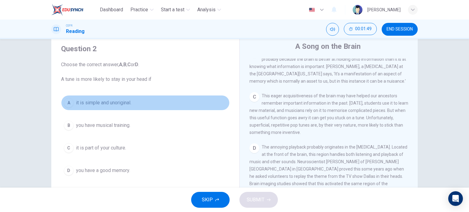
click at [107, 99] on span "it is simple and unoriginal." at bounding box center [103, 102] width 55 height 7
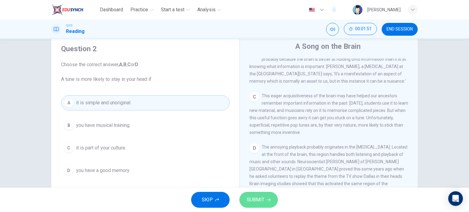
click at [258, 205] on button "SUBMIT" at bounding box center [258, 200] width 38 height 16
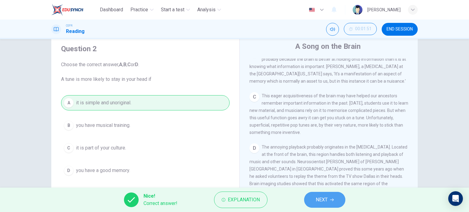
click at [329, 204] on button "NEXT" at bounding box center [324, 200] width 41 height 16
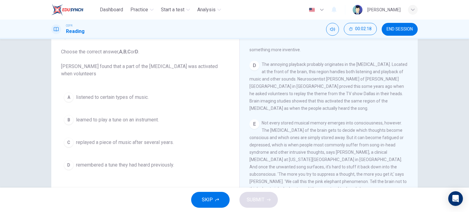
scroll to position [34, 0]
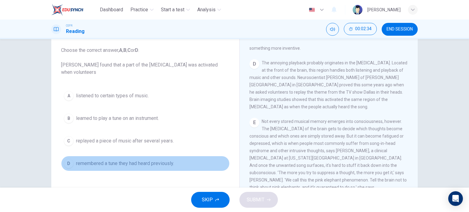
click at [146, 165] on span "remembered a tune they had heard previously." at bounding box center [125, 163] width 98 height 7
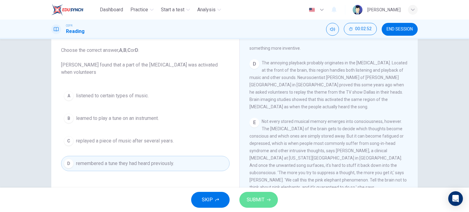
click at [260, 206] on button "SUBMIT" at bounding box center [258, 200] width 38 height 16
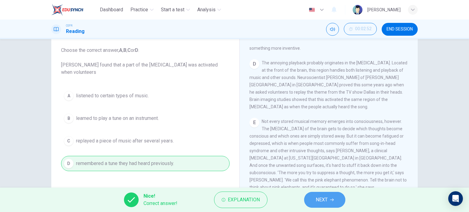
click at [316, 201] on span "NEXT" at bounding box center [321, 200] width 12 height 9
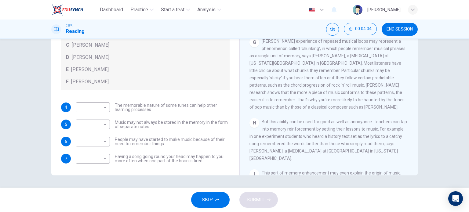
scroll to position [432, 0]
click at [100, 124] on body "Dashboard Practice Start a test Analysis English en ​ MARIYYAH MUNAWWARAH BINTI…" at bounding box center [234, 106] width 469 height 212
click at [95, 144] on li "B" at bounding box center [91, 144] width 34 height 10
type input "B"
click at [105, 106] on body "Dashboard Practice Start a test Analysis English en ​ MARIYYAH MUNAWWARAH BINTI…" at bounding box center [234, 106] width 469 height 212
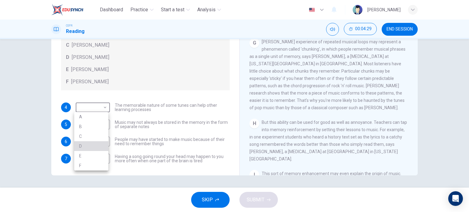
click at [103, 145] on li "D" at bounding box center [91, 146] width 34 height 10
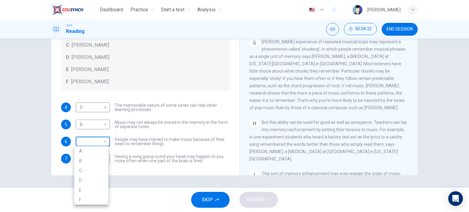
click at [106, 141] on body "Dashboard Practice Start a test Analysis English en ​ MARIYYAH MUNAWWARAH BINTI…" at bounding box center [234, 106] width 469 height 212
click at [104, 107] on div at bounding box center [234, 106] width 469 height 212
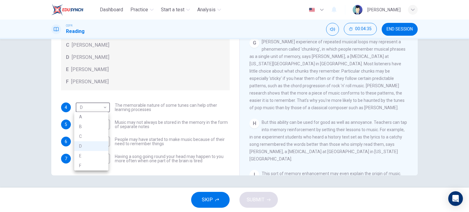
click at [104, 107] on body "Dashboard Practice Start a test Analysis English en ​ MARIYYAH MUNAWWARAH BINTI…" at bounding box center [234, 106] width 469 height 212
click at [107, 163] on li "F" at bounding box center [91, 166] width 34 height 10
type input "F"
click at [97, 139] on body "Dashboard Practice Start a test Analysis English en ​ MARIYYAH MUNAWWARAH BINTI…" at bounding box center [234, 106] width 469 height 212
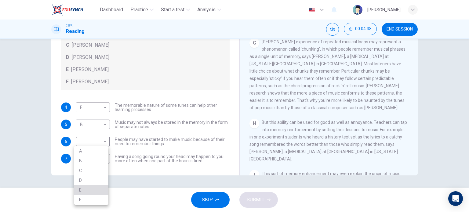
click at [92, 186] on li "E" at bounding box center [91, 190] width 34 height 10
type input "E"
click at [95, 157] on body "Dashboard Practice Start a test Analysis English en ​ MARIYYAH MUNAWWARAH BINTI…" at bounding box center [234, 106] width 469 height 212
click at [95, 172] on li "C" at bounding box center [91, 173] width 34 height 10
type input "C"
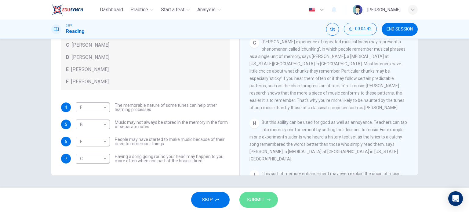
click at [251, 198] on span "SUBMIT" at bounding box center [256, 200] width 18 height 9
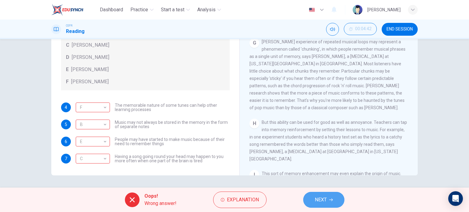
click at [330, 196] on button "NEXT" at bounding box center [323, 200] width 41 height 16
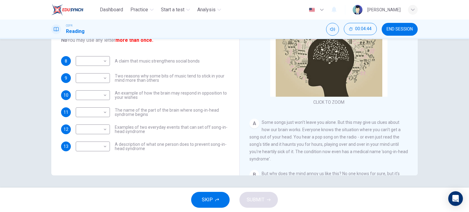
click at [401, 31] on span "END SESSION" at bounding box center [399, 29] width 26 height 5
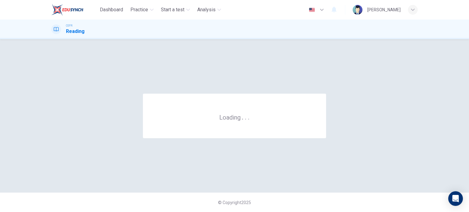
scroll to position [0, 0]
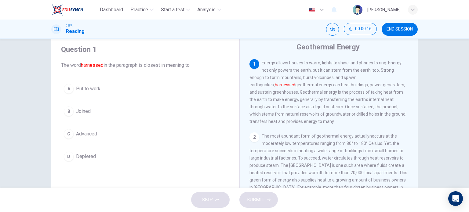
scroll to position [19, 0]
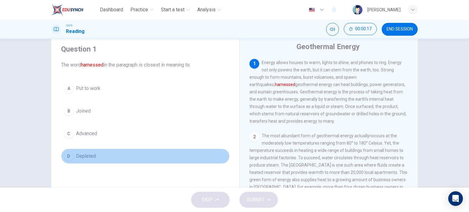
click at [94, 154] on button "D Depleted" at bounding box center [145, 156] width 168 height 15
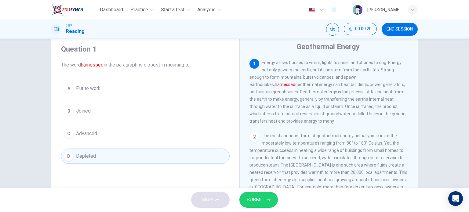
click at [273, 202] on button "SUBMIT" at bounding box center [258, 200] width 38 height 16
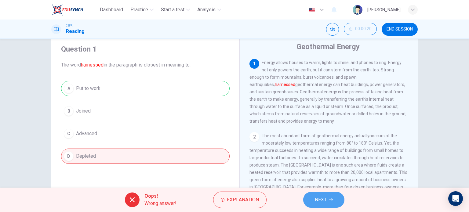
click at [321, 200] on span "NEXT" at bounding box center [321, 200] width 12 height 9
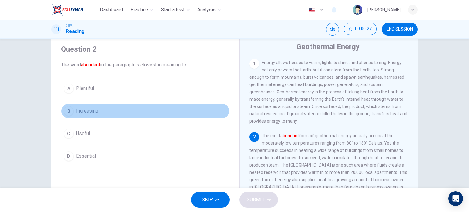
click at [179, 112] on button "B Increasing" at bounding box center [145, 110] width 168 height 15
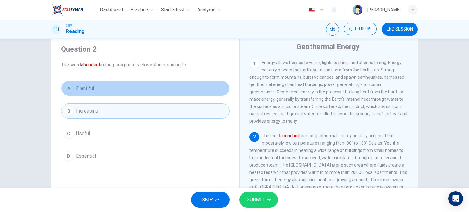
click at [188, 90] on button "A Plentiful" at bounding box center [145, 88] width 168 height 15
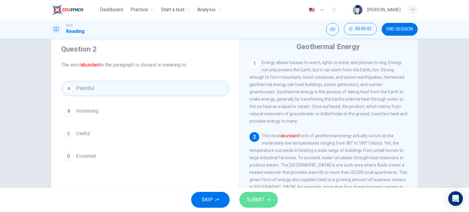
click at [255, 195] on button "SUBMIT" at bounding box center [258, 200] width 38 height 16
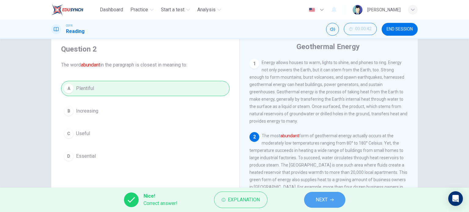
click at [325, 201] on span "NEXT" at bounding box center [321, 200] width 12 height 9
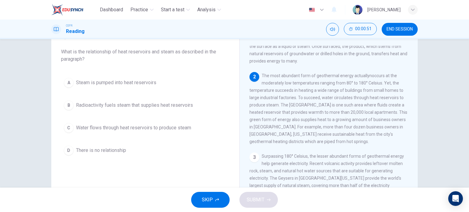
scroll to position [33, 0]
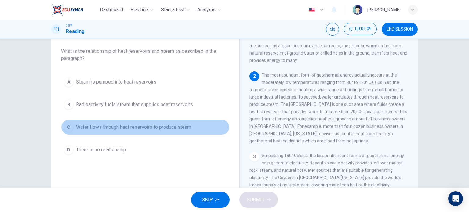
click at [177, 125] on span "Water flows through heat reservoirs to produce steam" at bounding box center [133, 127] width 115 height 7
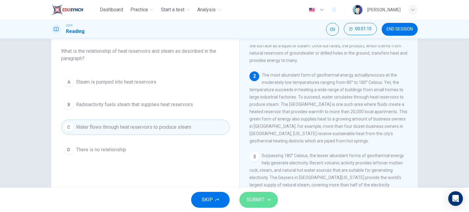
click at [254, 203] on span "SUBMIT" at bounding box center [256, 200] width 18 height 9
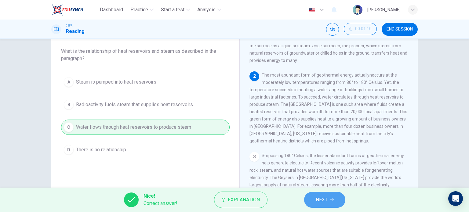
click at [325, 198] on span "NEXT" at bounding box center [321, 200] width 12 height 9
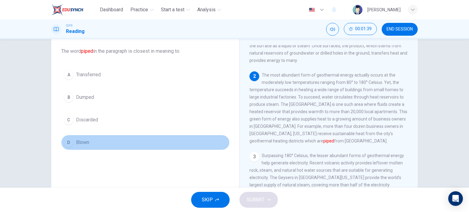
click at [92, 143] on button "D Blown" at bounding box center [145, 142] width 168 height 15
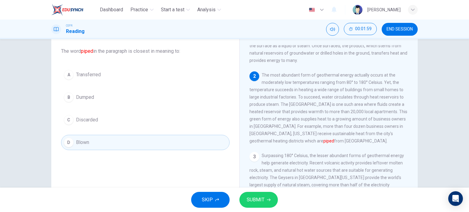
click at [156, 77] on button "A Transferred" at bounding box center [145, 74] width 168 height 15
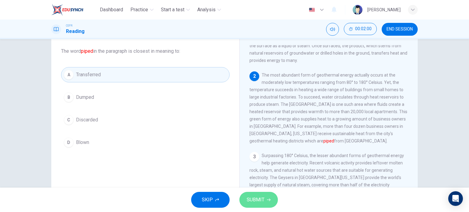
click at [256, 201] on span "SUBMIT" at bounding box center [256, 200] width 18 height 9
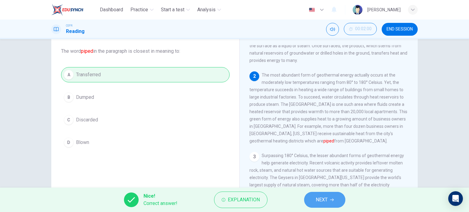
click at [331, 193] on button "NEXT" at bounding box center [324, 200] width 41 height 16
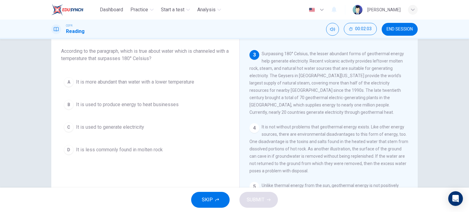
scroll to position [149, 0]
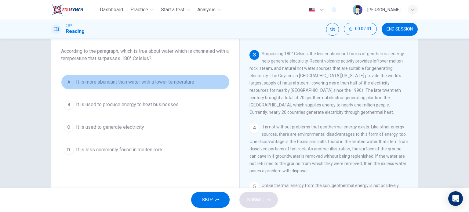
click at [176, 82] on span "It is more abundant than water with a lower temperature" at bounding box center [135, 81] width 118 height 7
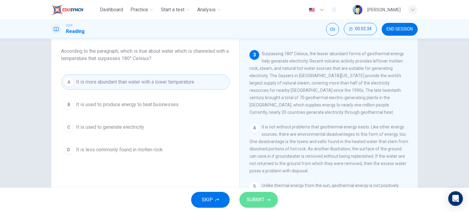
click at [252, 201] on span "SUBMIT" at bounding box center [256, 200] width 18 height 9
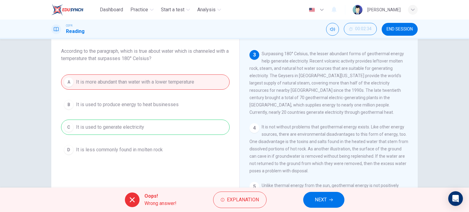
click at [328, 200] on button "NEXT" at bounding box center [323, 200] width 41 height 16
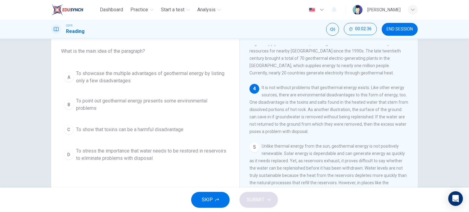
scroll to position [199, 0]
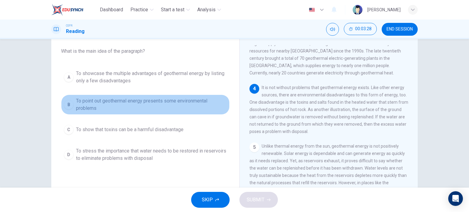
click at [153, 104] on span "To point out geothermal energy presents some environmental problems" at bounding box center [151, 104] width 151 height 15
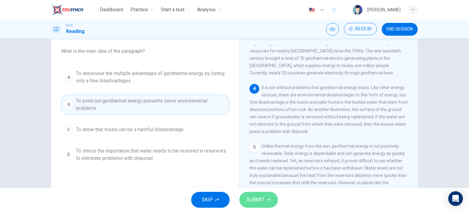
click at [248, 196] on span "SUBMIT" at bounding box center [256, 200] width 18 height 9
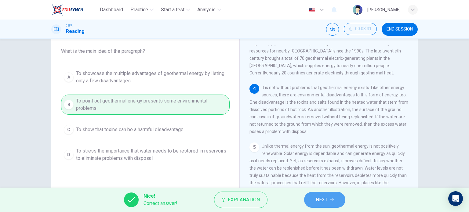
click at [319, 197] on span "NEXT" at bounding box center [321, 200] width 12 height 9
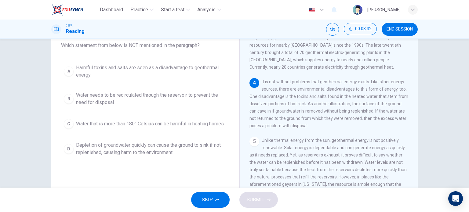
scroll to position [40, 0]
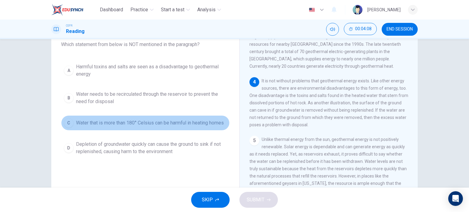
click at [175, 124] on span "Water that is more than 180° Celsius can be harmful in heating homes" at bounding box center [150, 122] width 148 height 7
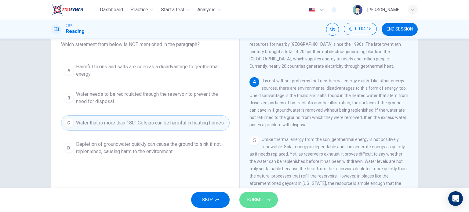
click at [269, 206] on button "SUBMIT" at bounding box center [258, 200] width 38 height 16
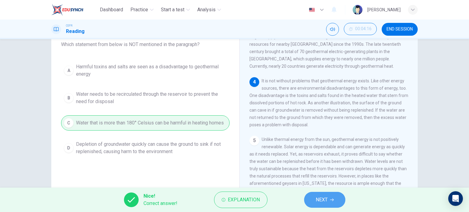
click at [326, 197] on span "NEXT" at bounding box center [321, 200] width 12 height 9
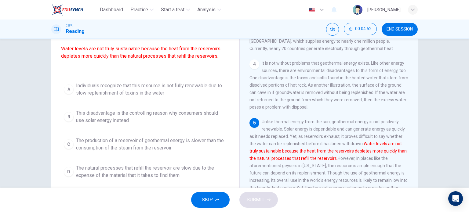
scroll to position [59, 0]
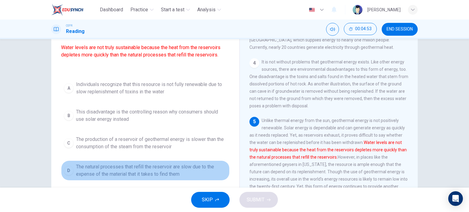
click at [187, 171] on span "The natural processes that refill the reservoir are slow due to the expense of …" at bounding box center [151, 170] width 151 height 15
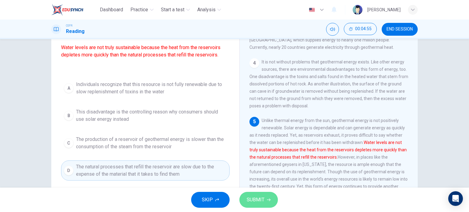
click at [258, 205] on button "SUBMIT" at bounding box center [258, 200] width 38 height 16
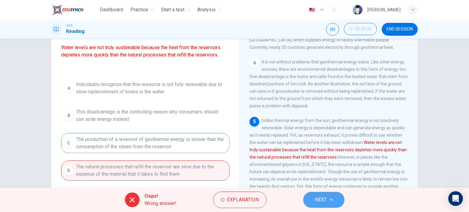
click at [312, 200] on button "NEXT" at bounding box center [323, 200] width 41 height 16
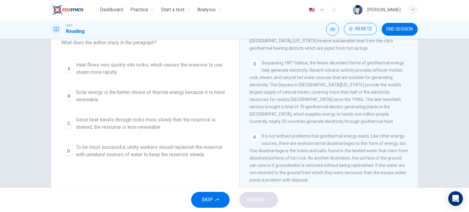
scroll to position [46, 0]
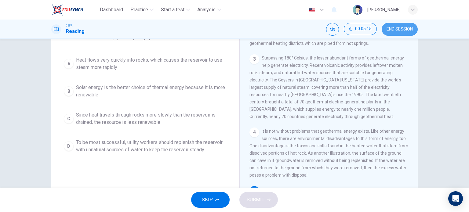
click at [399, 30] on span "END SESSION" at bounding box center [399, 29] width 26 height 5
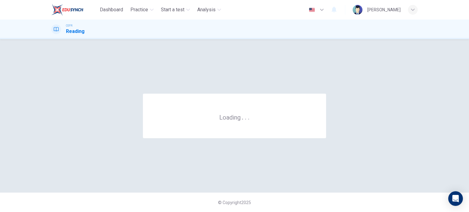
scroll to position [0, 0]
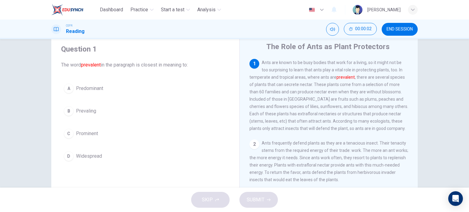
scroll to position [20, 0]
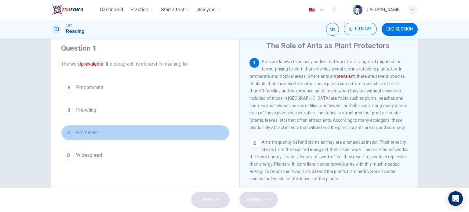
click at [97, 135] on button "C Prominent" at bounding box center [145, 132] width 168 height 15
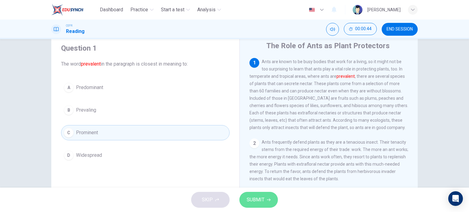
click at [252, 202] on span "SUBMIT" at bounding box center [256, 200] width 18 height 9
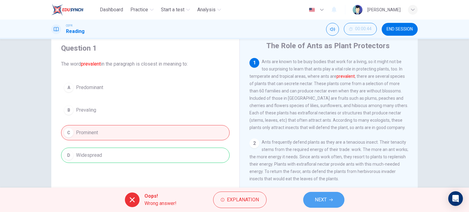
click at [322, 205] on button "NEXT" at bounding box center [323, 200] width 41 height 16
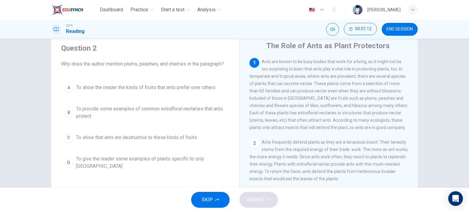
drag, startPoint x: 211, startPoint y: 157, endPoint x: 208, endPoint y: 160, distance: 3.5
click at [208, 160] on span "To give the reader some examples of plants specific to only [GEOGRAPHIC_DATA]" at bounding box center [151, 162] width 151 height 15
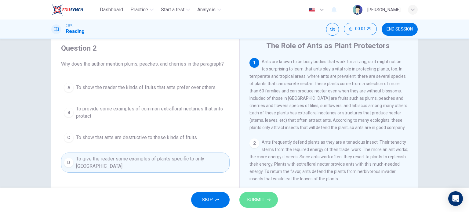
click at [267, 193] on button "SUBMIT" at bounding box center [258, 200] width 38 height 16
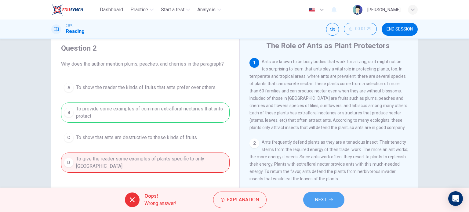
click at [321, 203] on span "NEXT" at bounding box center [321, 200] width 12 height 9
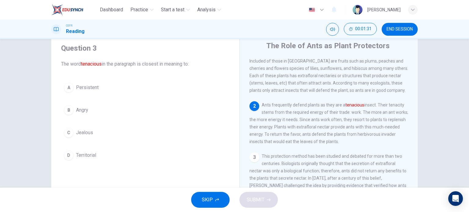
scroll to position [38, 0]
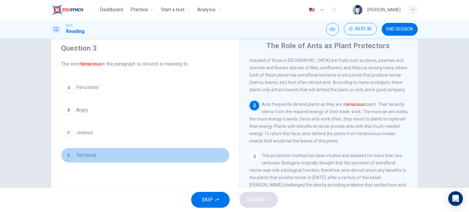
click at [105, 151] on button "D Territorial" at bounding box center [145, 155] width 168 height 15
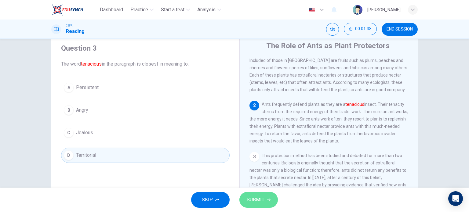
click at [257, 196] on span "SUBMIT" at bounding box center [256, 200] width 18 height 9
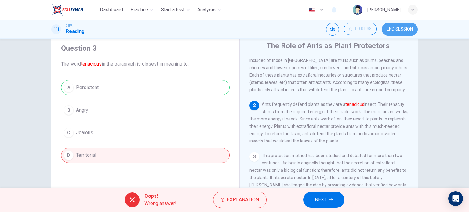
click at [398, 26] on button "END SESSION" at bounding box center [399, 29] width 36 height 13
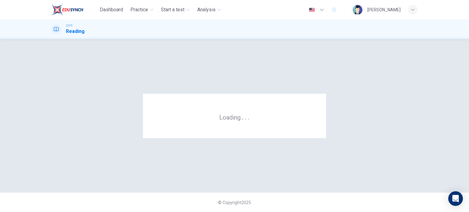
scroll to position [0, 0]
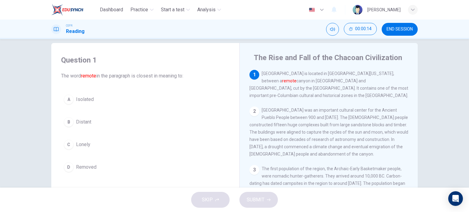
scroll to position [9, 0]
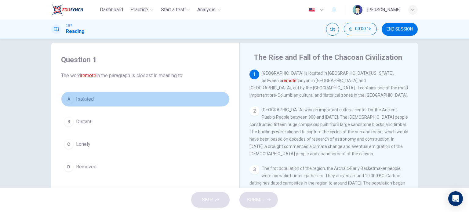
click at [124, 96] on button "A Isolated" at bounding box center [145, 99] width 168 height 15
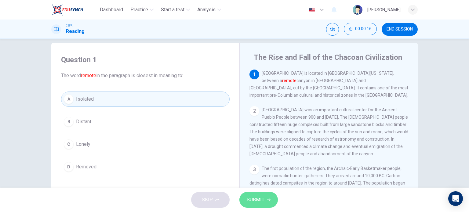
click at [263, 199] on span "SUBMIT" at bounding box center [256, 200] width 18 height 9
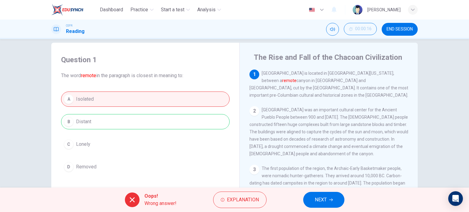
click at [390, 29] on span "END SESSION" at bounding box center [399, 29] width 26 height 5
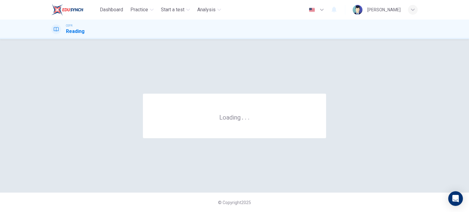
scroll to position [0, 0]
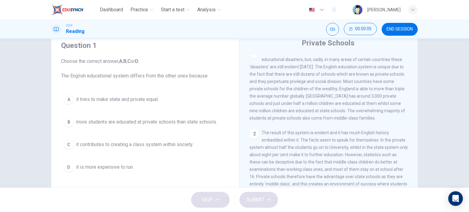
scroll to position [135, 0]
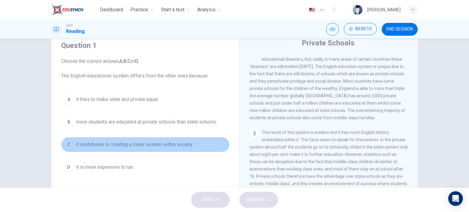
click at [187, 148] on span "it contributes to creating a class system within society." at bounding box center [134, 144] width 117 height 7
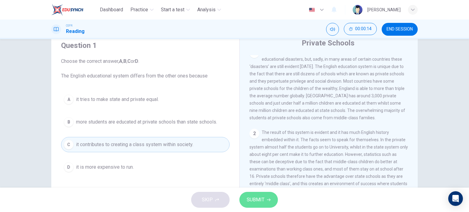
click at [269, 202] on button "SUBMIT" at bounding box center [258, 200] width 38 height 16
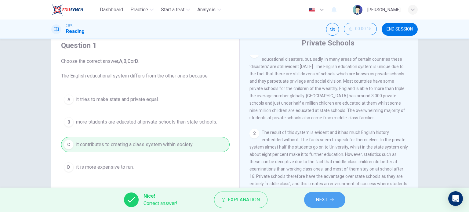
click at [326, 197] on span "NEXT" at bounding box center [321, 200] width 12 height 9
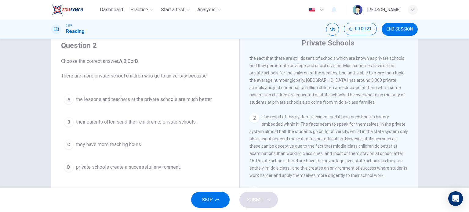
scroll to position [149, 0]
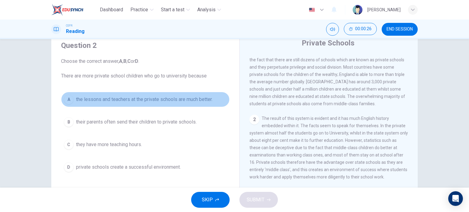
click at [190, 99] on span "the lessons and teachers at the private schools are much better." at bounding box center [144, 99] width 136 height 7
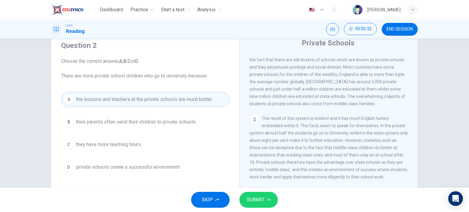
click at [161, 164] on span "private schools create a successful environment." at bounding box center [128, 167] width 105 height 7
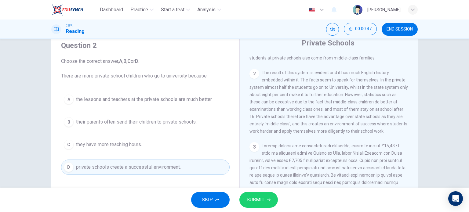
scroll to position [196, 0]
click at [264, 207] on button "SUBMIT" at bounding box center [258, 200] width 38 height 16
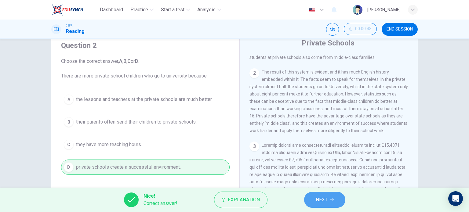
click at [321, 192] on button "NEXT" at bounding box center [324, 200] width 41 height 16
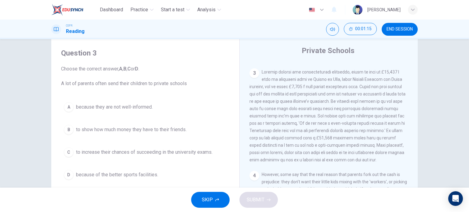
scroll to position [28, 0]
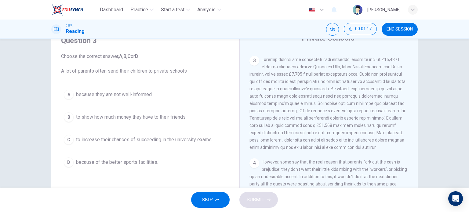
drag, startPoint x: 130, startPoint y: 139, endPoint x: 261, endPoint y: 204, distance: 146.5
click at [261, 204] on div "Dashboard Practice Start a test Analysis English en ​ [PERSON_NAME] Reading 00:…" at bounding box center [234, 106] width 469 height 212
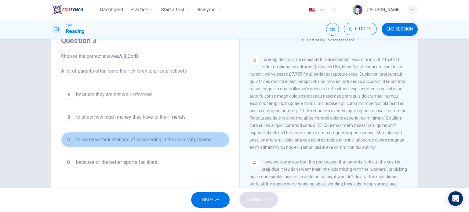
click at [211, 145] on button "C to increase their chances of succeeding in the university exams." at bounding box center [145, 139] width 168 height 15
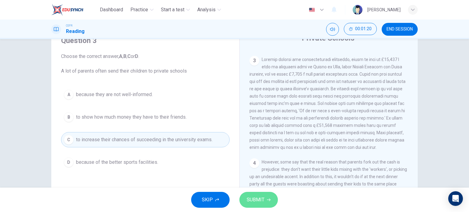
click at [253, 201] on span "SUBMIT" at bounding box center [256, 200] width 18 height 9
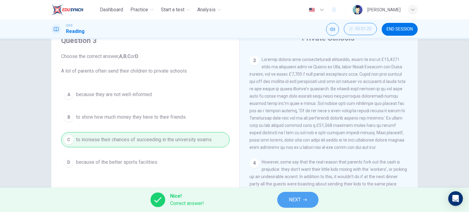
click at [299, 197] on span "NEXT" at bounding box center [295, 200] width 12 height 9
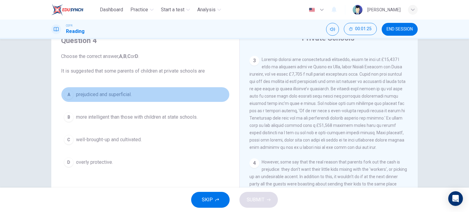
click at [152, 96] on button "A prejudiced and superficial." at bounding box center [145, 94] width 168 height 15
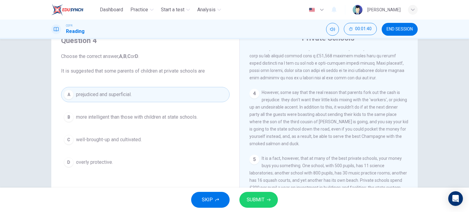
scroll to position [347, 0]
click at [267, 196] on button "SUBMIT" at bounding box center [258, 200] width 38 height 16
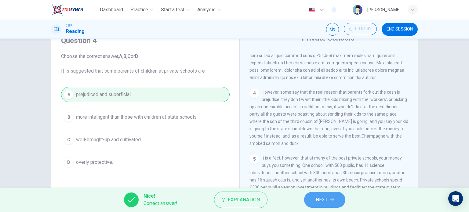
click at [330, 199] on button "NEXT" at bounding box center [324, 200] width 41 height 16
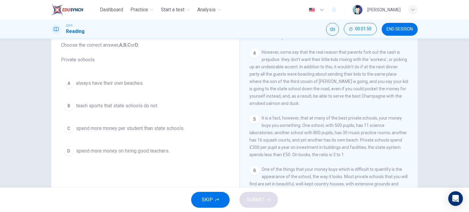
scroll to position [39, 0]
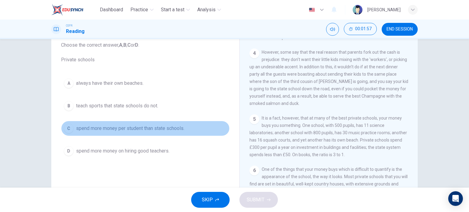
click at [174, 134] on button "C spend more money per student than state schools." at bounding box center [145, 128] width 168 height 15
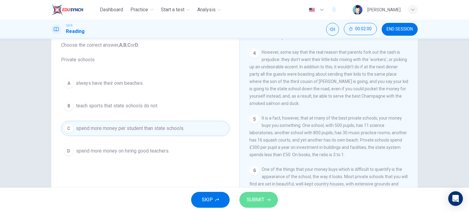
click at [265, 198] on button "SUBMIT" at bounding box center [258, 200] width 38 height 16
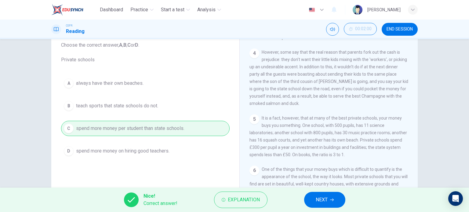
click at [324, 198] on span "NEXT" at bounding box center [321, 200] width 12 height 9
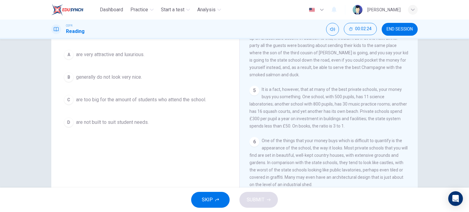
scroll to position [62, 0]
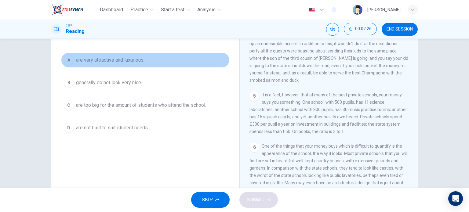
click at [132, 62] on span "are very attractive and luxurious." at bounding box center [110, 59] width 68 height 7
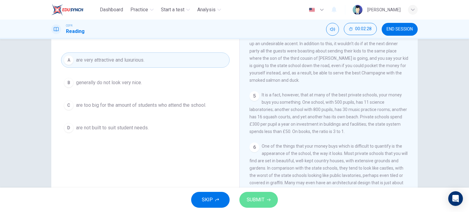
click at [255, 196] on span "SUBMIT" at bounding box center [256, 200] width 18 height 9
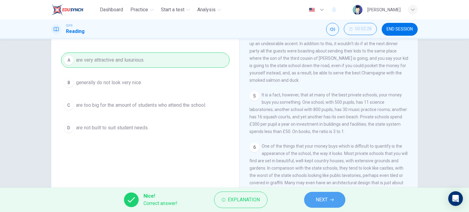
click at [332, 205] on button "NEXT" at bounding box center [324, 200] width 41 height 16
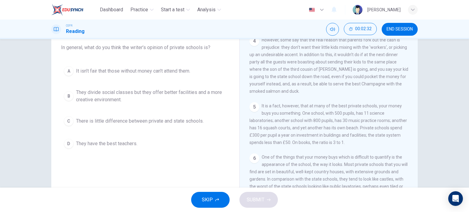
scroll to position [52, 0]
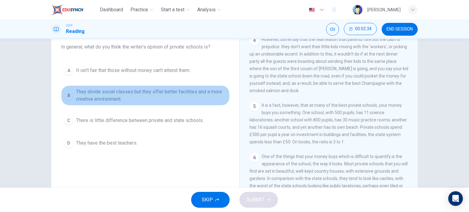
click at [178, 98] on span "They divide social classes but they offer better facilities and a more creative…" at bounding box center [151, 95] width 151 height 15
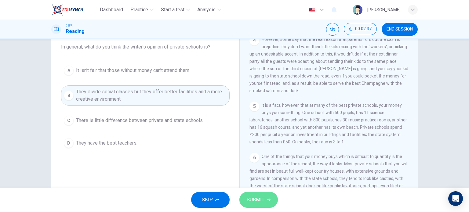
click at [264, 197] on button "SUBMIT" at bounding box center [258, 200] width 38 height 16
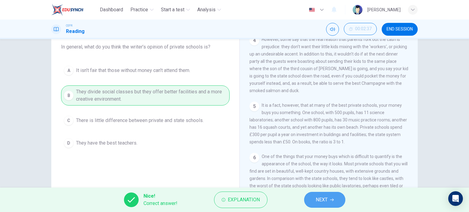
click at [314, 201] on button "NEXT" at bounding box center [324, 200] width 41 height 16
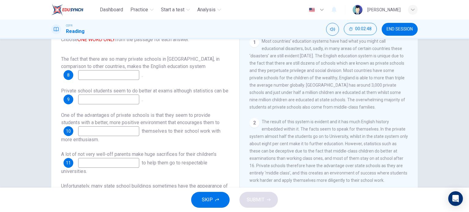
scroll to position [118, 0]
click at [126, 76] on input at bounding box center [108, 75] width 61 height 10
type input "unique"
click at [131, 99] on input at bounding box center [108, 100] width 61 height 10
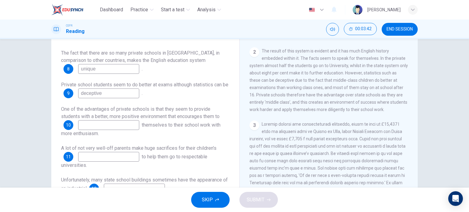
scroll to position [182, 0]
type input "deceptive"
click at [112, 117] on span "One of the advantages of private schools is that they seem to provide students …" at bounding box center [140, 112] width 158 height 13
click at [116, 126] on input at bounding box center [108, 125] width 61 height 10
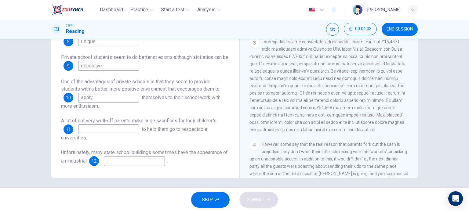
scroll to position [237, 0]
type input "apply"
click at [95, 129] on input at bounding box center [108, 129] width 61 height 10
type input "schooling"
click at [126, 160] on input at bounding box center [134, 161] width 61 height 10
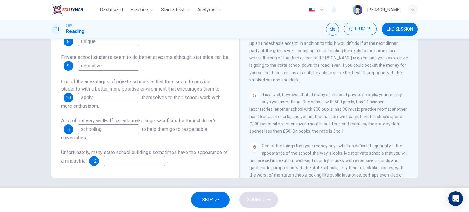
scroll to position [388, 0]
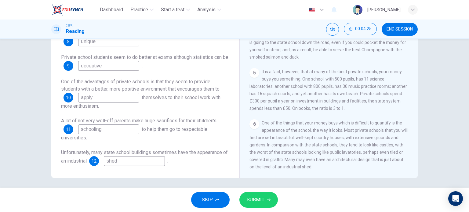
type input "shed"
click at [263, 197] on span "SUBMIT" at bounding box center [256, 200] width 18 height 9
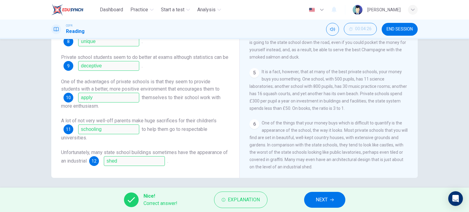
scroll to position [0, 0]
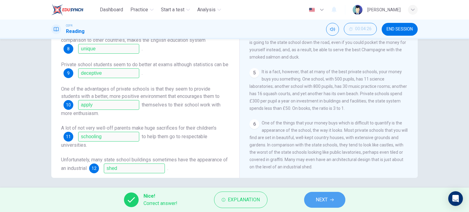
click at [321, 203] on span "NEXT" at bounding box center [321, 200] width 12 height 9
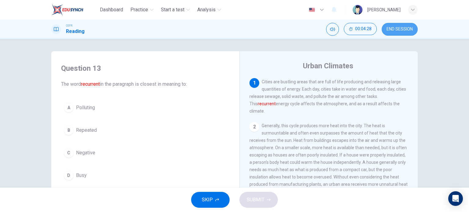
click at [403, 28] on span "END SESSION" at bounding box center [399, 29] width 26 height 5
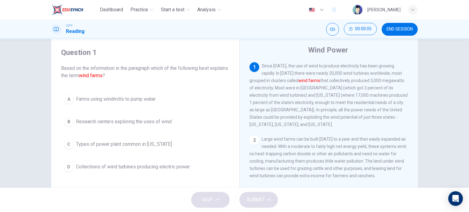
scroll to position [19, 0]
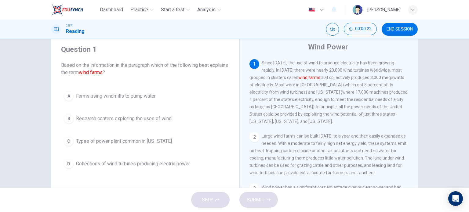
click at [157, 158] on button "D Collections of wind turbines producing electric power" at bounding box center [145, 163] width 168 height 15
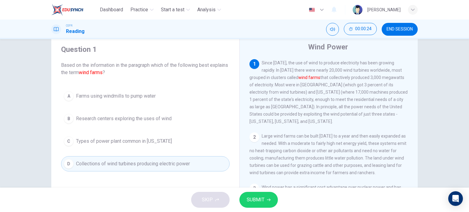
click at [257, 198] on span "SUBMIT" at bounding box center [256, 200] width 18 height 9
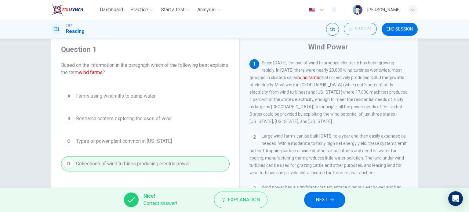
click at [326, 199] on span "NEXT" at bounding box center [321, 200] width 12 height 9
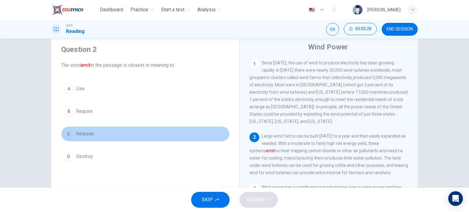
click at [158, 133] on button "C Release" at bounding box center [145, 133] width 168 height 15
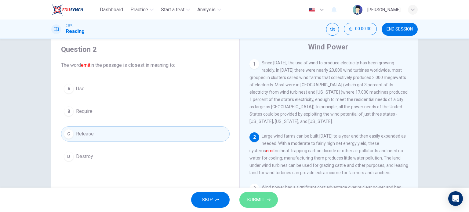
click at [261, 199] on span "SUBMIT" at bounding box center [256, 200] width 18 height 9
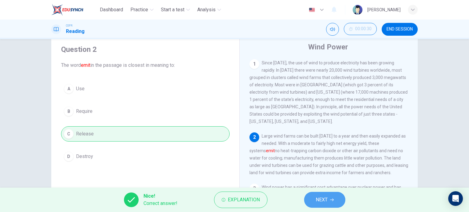
click at [323, 200] on span "NEXT" at bounding box center [321, 200] width 12 height 9
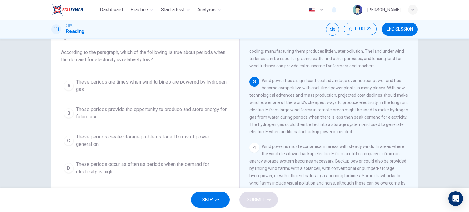
scroll to position [30, 0]
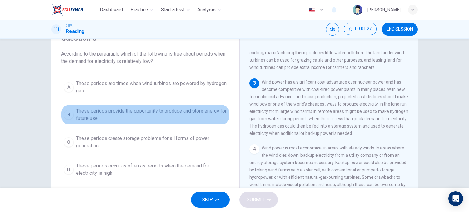
click at [171, 115] on span "These periods provide the opportunity to produce and store energy for future use" at bounding box center [151, 114] width 151 height 15
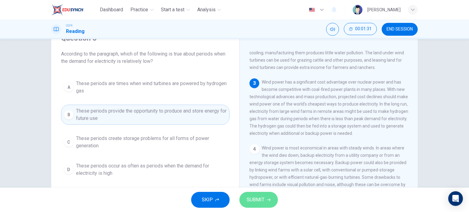
click at [267, 199] on icon "button" at bounding box center [269, 200] width 4 height 4
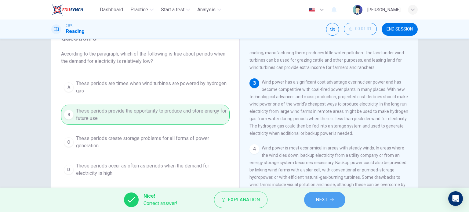
click at [321, 203] on span "NEXT" at bounding box center [321, 200] width 12 height 9
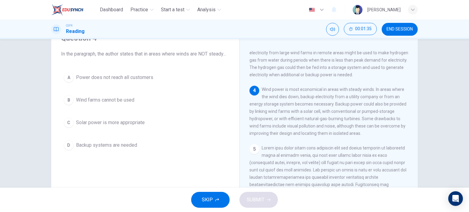
scroll to position [153, 0]
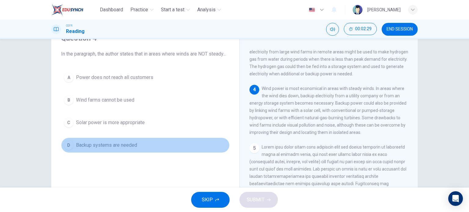
click at [115, 149] on span "Backup systems are needed" at bounding box center [106, 145] width 61 height 7
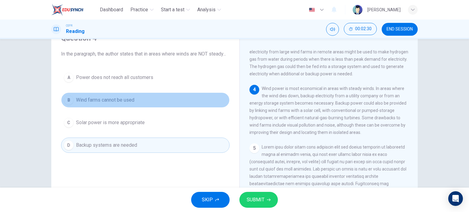
click at [132, 104] on span "Wind farms cannot be used" at bounding box center [105, 99] width 58 height 7
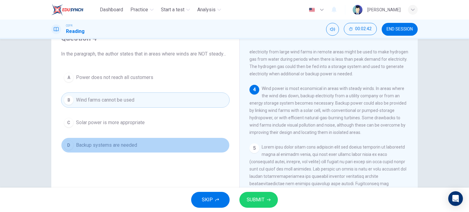
click at [162, 148] on button "D Backup systems are needed" at bounding box center [145, 145] width 168 height 15
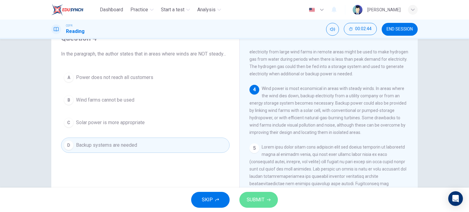
click at [262, 201] on span "SUBMIT" at bounding box center [256, 200] width 18 height 9
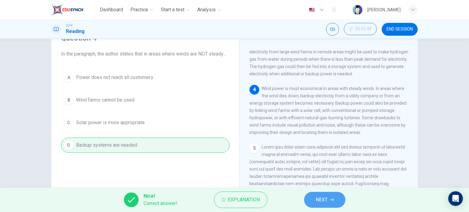
click at [328, 194] on button "NEXT" at bounding box center [324, 200] width 41 height 16
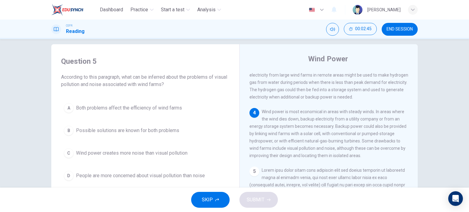
scroll to position [7, 0]
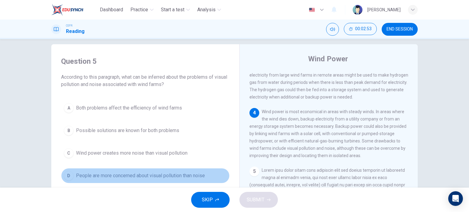
click at [202, 177] on span "People are more concerned about visual pollution than noise" at bounding box center [140, 175] width 129 height 7
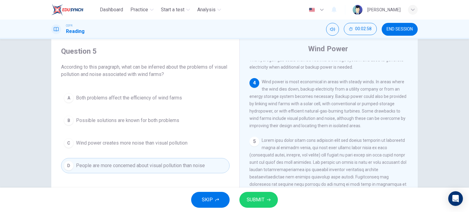
scroll to position [174, 0]
click at [253, 197] on span "SUBMIT" at bounding box center [256, 200] width 18 height 9
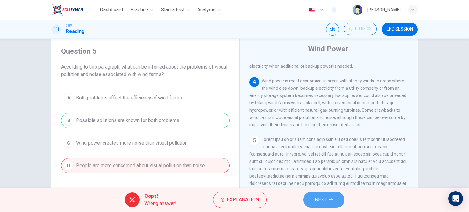
click at [318, 195] on button "NEXT" at bounding box center [323, 200] width 41 height 16
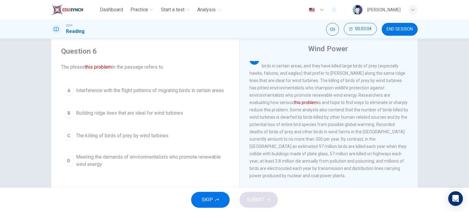
scroll to position [255, 0]
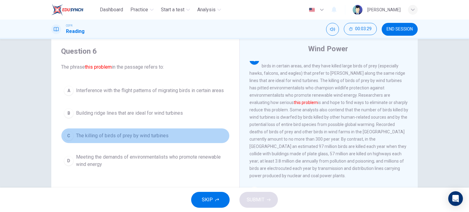
click at [195, 136] on button "C The killing of birds of prey by wind turbines" at bounding box center [145, 135] width 168 height 15
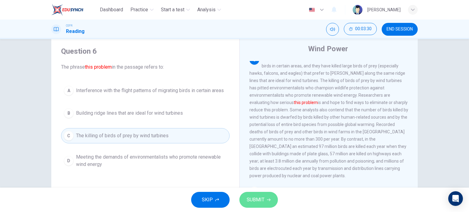
click at [260, 204] on button "SUBMIT" at bounding box center [258, 200] width 38 height 16
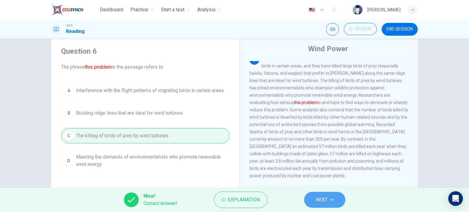
click at [317, 194] on button "NEXT" at bounding box center [324, 200] width 41 height 16
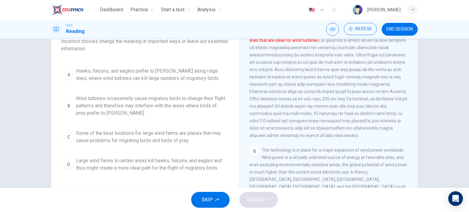
scroll to position [58, 0]
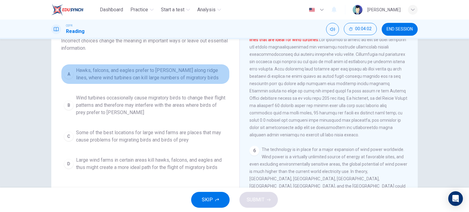
click at [158, 72] on span "Hawks, falcons, and eagles prefer to hunt along ridge lines, where wind turbine…" at bounding box center [151, 74] width 151 height 15
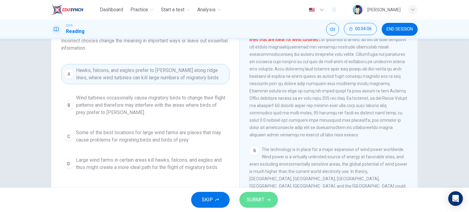
click at [257, 199] on span "SUBMIT" at bounding box center [256, 200] width 18 height 9
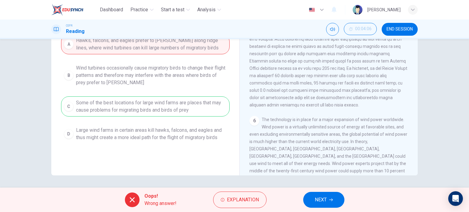
scroll to position [88, 0]
click at [317, 199] on span "NEXT" at bounding box center [321, 200] width 12 height 9
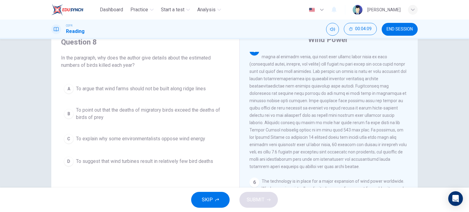
scroll to position [26, 0]
drag, startPoint x: 199, startPoint y: 127, endPoint x: 263, endPoint y: 131, distance: 64.2
click at [263, 131] on div "Question 8 In the paragraph, why does the author give details about the estimat…" at bounding box center [234, 131] width 366 height 212
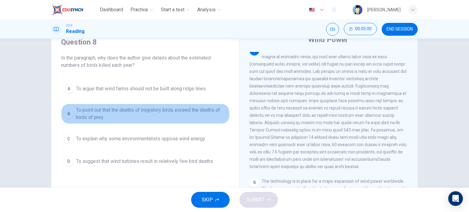
click at [177, 110] on span "To point out that the deaths of migratory birds exceed the deaths of birds of p…" at bounding box center [151, 113] width 151 height 15
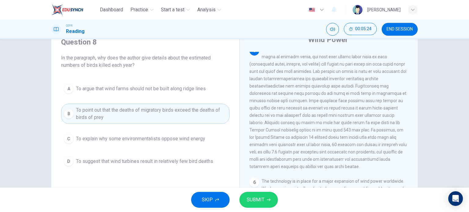
click at [221, 154] on button "D To suggest that wind turbines result in relatively few bird deaths" at bounding box center [145, 161] width 168 height 15
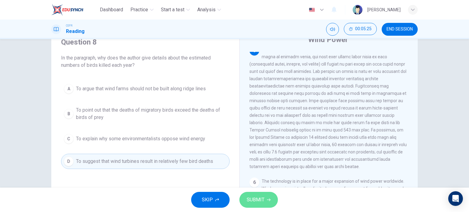
click at [265, 203] on button "SUBMIT" at bounding box center [258, 200] width 38 height 16
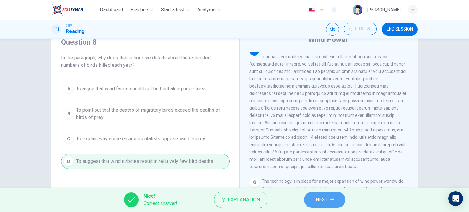
click at [321, 200] on span "NEXT" at bounding box center [321, 200] width 12 height 9
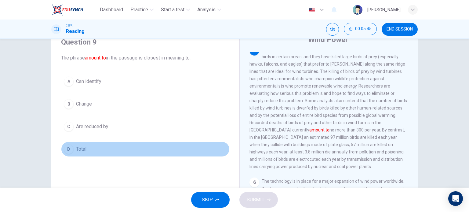
click at [95, 151] on button "D Total" at bounding box center [145, 149] width 168 height 15
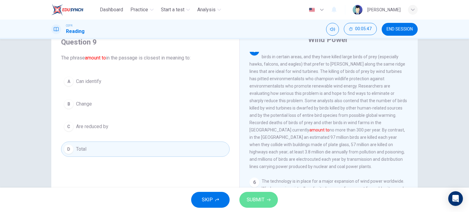
click at [261, 197] on span "SUBMIT" at bounding box center [256, 200] width 18 height 9
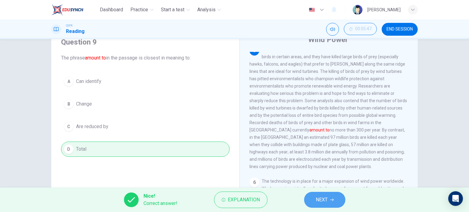
click at [326, 198] on span "NEXT" at bounding box center [321, 200] width 12 height 9
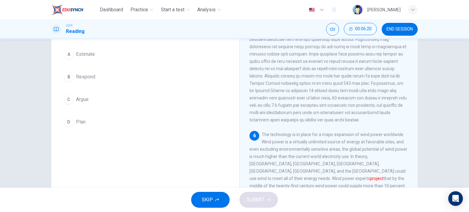
scroll to position [53, 0]
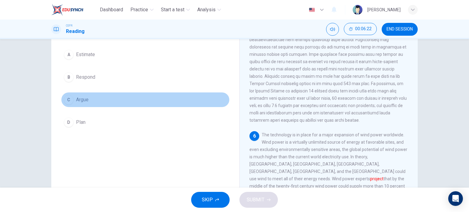
click at [153, 102] on button "C Argue" at bounding box center [145, 99] width 168 height 15
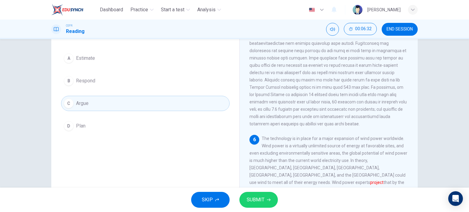
scroll to position [49, 0]
click at [258, 195] on button "SUBMIT" at bounding box center [258, 200] width 38 height 16
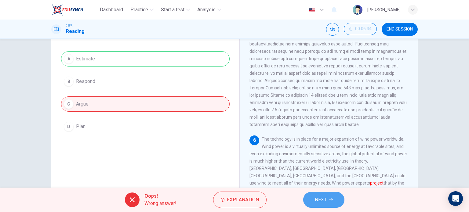
click at [314, 200] on button "NEXT" at bounding box center [323, 200] width 41 height 16
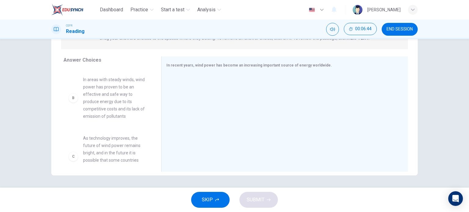
scroll to position [41, 0]
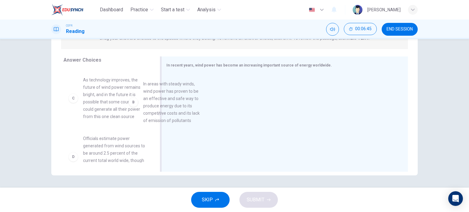
drag, startPoint x: 111, startPoint y: 88, endPoint x: 218, endPoint y: 112, distance: 109.7
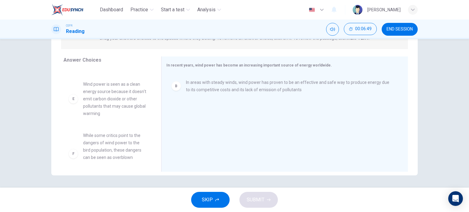
scroll to position [179, 0]
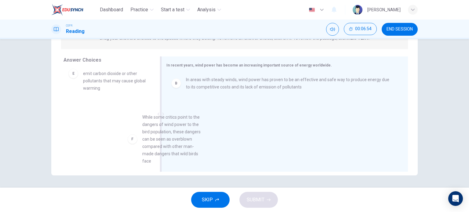
drag, startPoint x: 103, startPoint y: 110, endPoint x: 211, endPoint y: 113, distance: 108.7
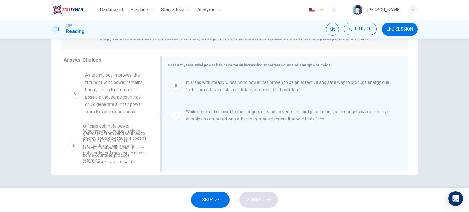
scroll to position [49, 0]
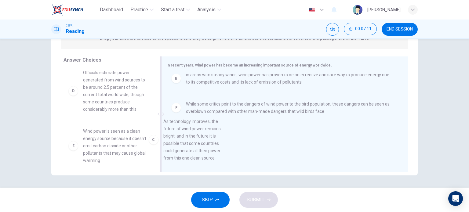
drag, startPoint x: 127, startPoint y: 79, endPoint x: 214, endPoint y: 128, distance: 100.5
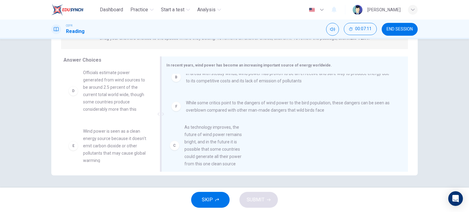
scroll to position [1, 0]
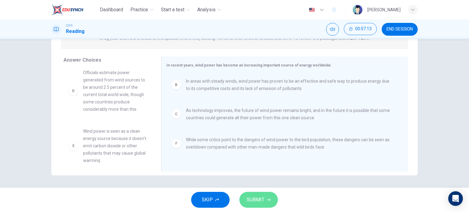
click at [257, 194] on button "SUBMIT" at bounding box center [258, 200] width 38 height 16
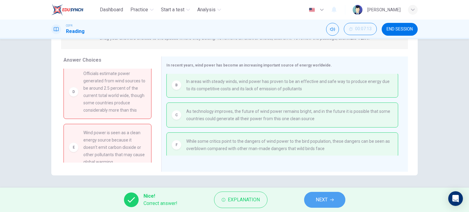
click at [324, 202] on span "NEXT" at bounding box center [321, 200] width 12 height 9
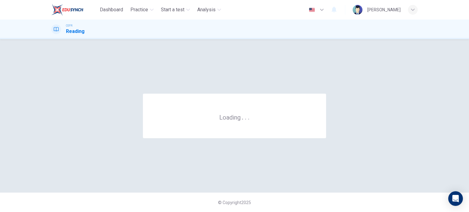
scroll to position [0, 0]
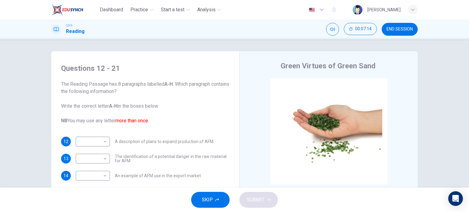
click at [392, 28] on span "END SESSION" at bounding box center [399, 29] width 26 height 5
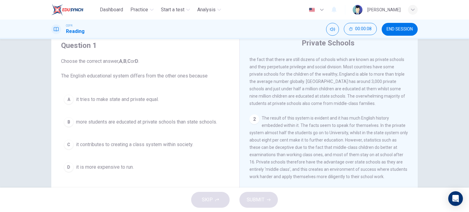
scroll to position [154, 0]
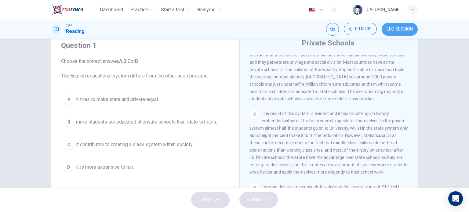
click at [397, 31] on span "END SESSION" at bounding box center [399, 29] width 26 height 5
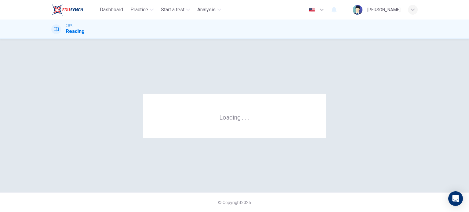
scroll to position [0, 0]
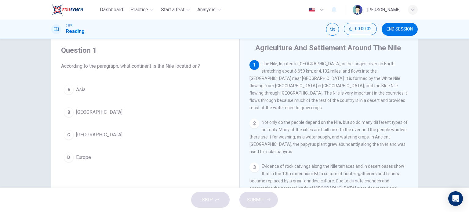
scroll to position [18, 0]
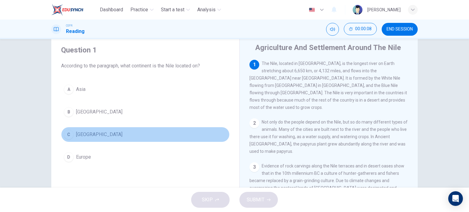
click at [117, 130] on button "C Africa" at bounding box center [145, 134] width 168 height 15
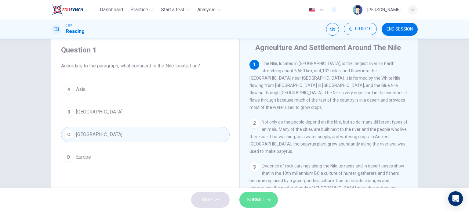
click at [265, 196] on button "SUBMIT" at bounding box center [258, 200] width 38 height 16
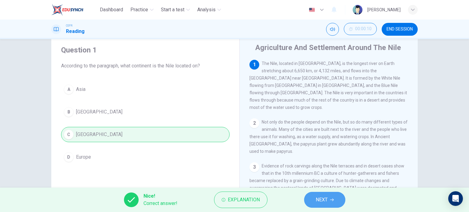
click at [320, 201] on span "NEXT" at bounding box center [321, 200] width 12 height 9
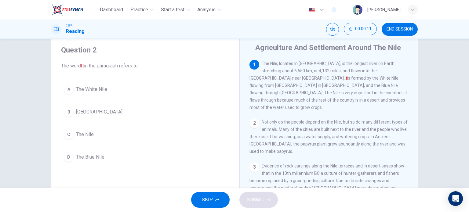
click at [270, 164] on span "Evidence of rock carvings along the Nile terraces and in desert oases show that…" at bounding box center [327, 195] width 157 height 63
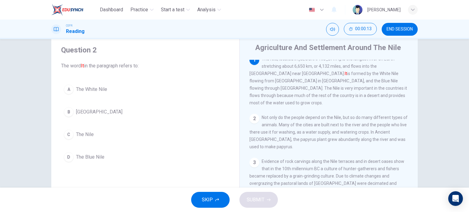
scroll to position [0, 0]
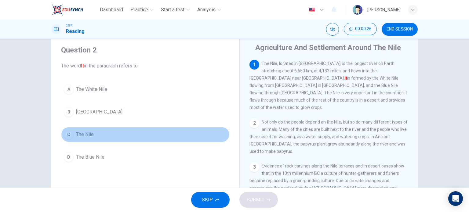
click at [103, 137] on button "C The Nile" at bounding box center [145, 134] width 168 height 15
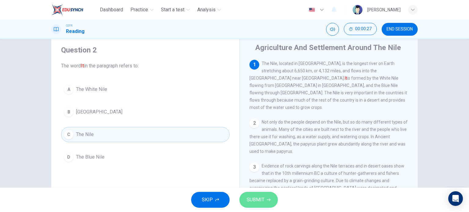
click at [257, 201] on span "SUBMIT" at bounding box center [256, 200] width 18 height 9
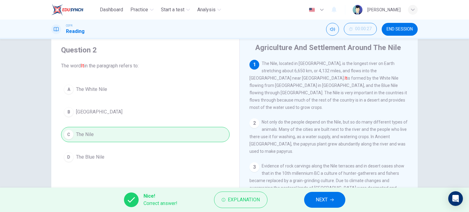
click at [334, 199] on button "NEXT" at bounding box center [324, 200] width 41 height 16
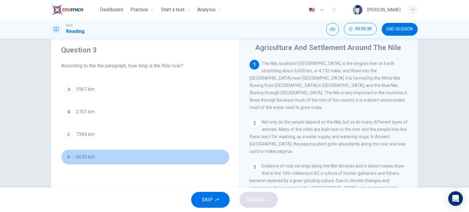
click at [107, 157] on button "D 6650 km" at bounding box center [145, 156] width 168 height 15
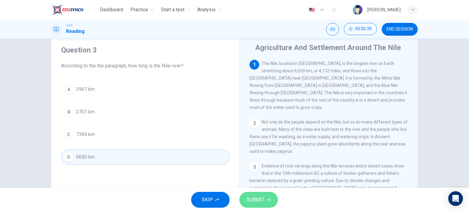
click at [261, 199] on span "SUBMIT" at bounding box center [256, 200] width 18 height 9
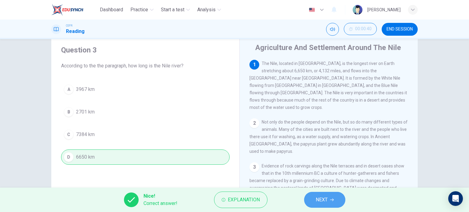
click at [333, 203] on button "NEXT" at bounding box center [324, 200] width 41 height 16
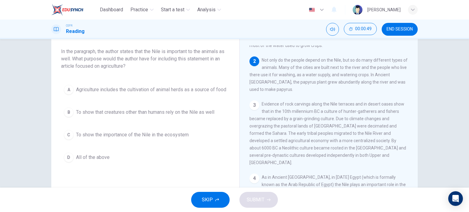
scroll to position [48, 0]
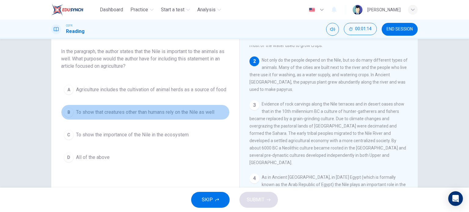
click at [169, 116] on span "To show that creatures other than humans rely on the Nile as well" at bounding box center [145, 112] width 138 height 7
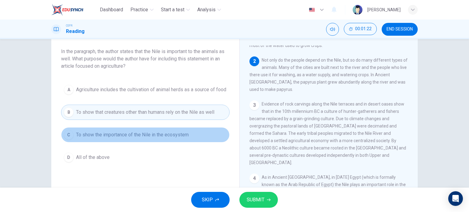
click at [186, 139] on span "To show the importance of the Nile in the ecosystem" at bounding box center [132, 134] width 113 height 7
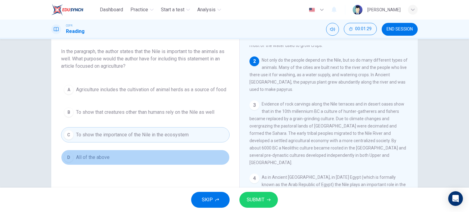
click at [110, 163] on button "D All of the above" at bounding box center [145, 157] width 168 height 15
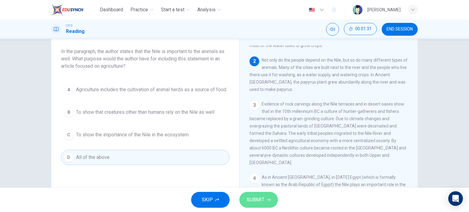
click at [254, 199] on span "SUBMIT" at bounding box center [256, 200] width 18 height 9
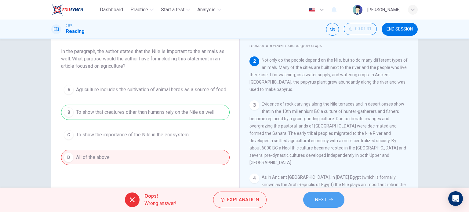
click at [321, 196] on span "NEXT" at bounding box center [321, 200] width 12 height 9
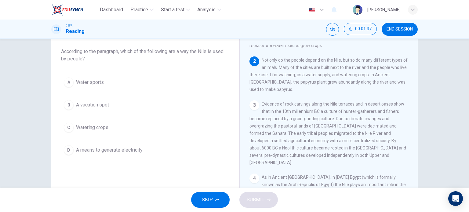
click at [106, 131] on span "Watering crops" at bounding box center [92, 127] width 32 height 7
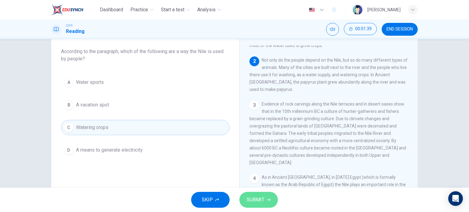
click at [257, 199] on span "SUBMIT" at bounding box center [256, 200] width 18 height 9
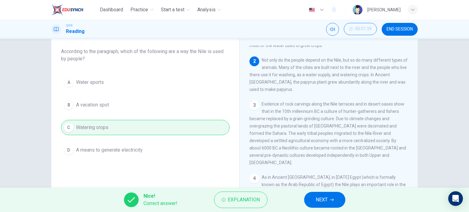
click at [325, 202] on span "NEXT" at bounding box center [321, 200] width 12 height 9
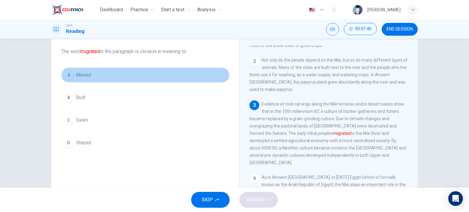
click at [101, 72] on button "A Moved" at bounding box center [145, 74] width 168 height 15
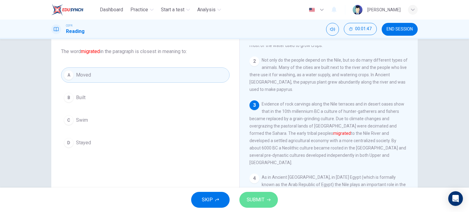
click at [253, 198] on span "SUBMIT" at bounding box center [256, 200] width 18 height 9
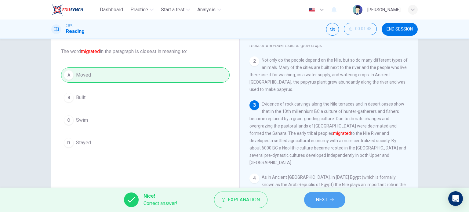
click at [321, 200] on span "NEXT" at bounding box center [321, 200] width 12 height 9
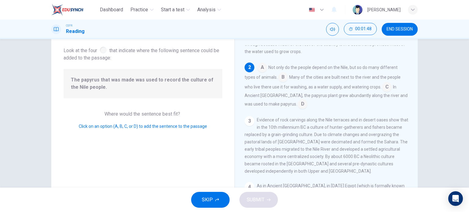
scroll to position [52, 0]
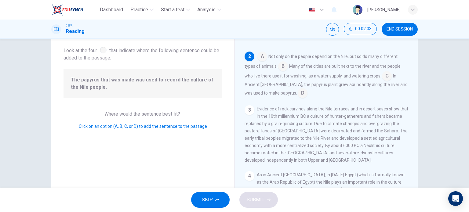
click at [297, 89] on input at bounding box center [302, 94] width 10 height 10
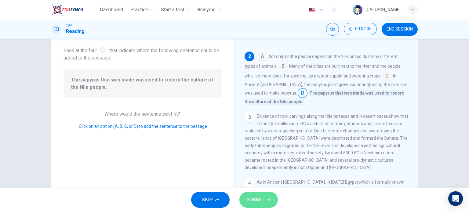
click at [263, 199] on span "SUBMIT" at bounding box center [256, 200] width 18 height 9
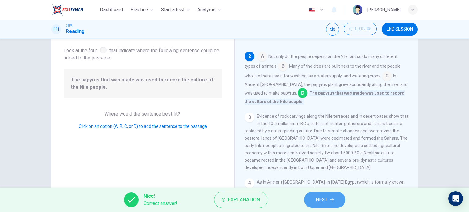
click at [336, 197] on button "NEXT" at bounding box center [324, 200] width 41 height 16
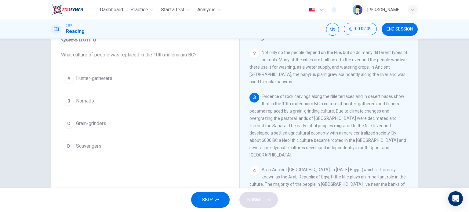
scroll to position [86, 0]
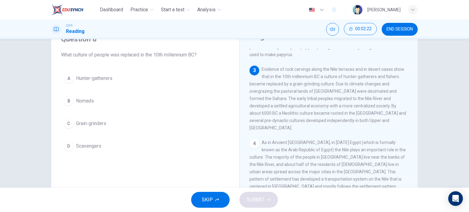
click at [123, 75] on button "A Hunter-gatherers" at bounding box center [145, 78] width 168 height 15
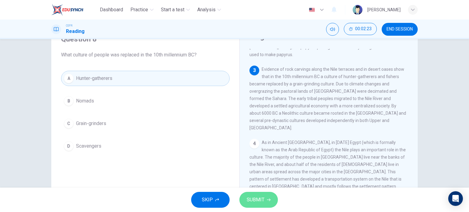
click at [252, 203] on span "SUBMIT" at bounding box center [256, 200] width 18 height 9
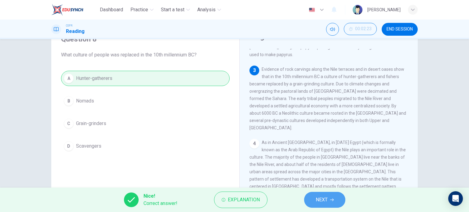
click at [315, 200] on button "NEXT" at bounding box center [324, 200] width 41 height 16
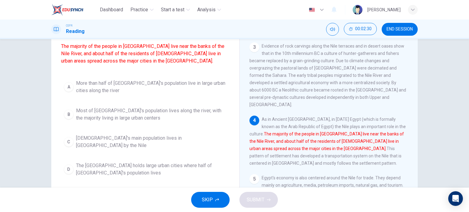
scroll to position [53, 0]
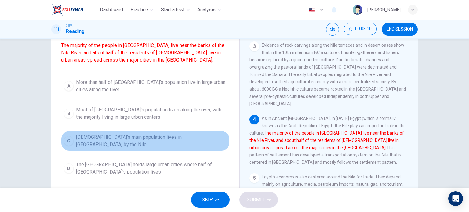
click at [118, 146] on span "[DEMOGRAPHIC_DATA]'s main population lives in [GEOGRAPHIC_DATA] by the Nile" at bounding box center [151, 141] width 151 height 15
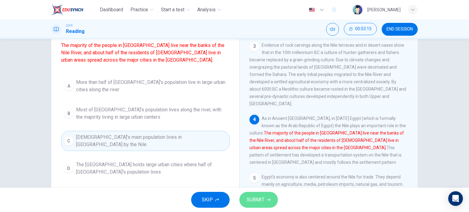
click at [261, 198] on span "SUBMIT" at bounding box center [256, 200] width 18 height 9
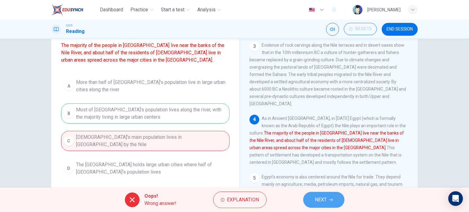
click at [344, 199] on button "NEXT" at bounding box center [323, 200] width 41 height 16
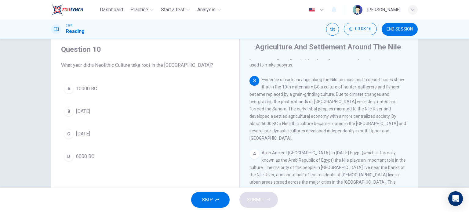
scroll to position [18, 0]
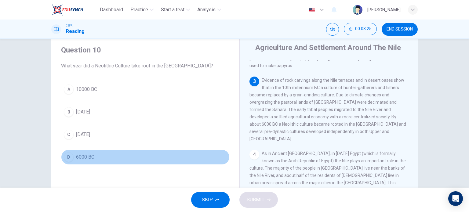
click at [104, 157] on button "D 6000 BC" at bounding box center [145, 156] width 168 height 15
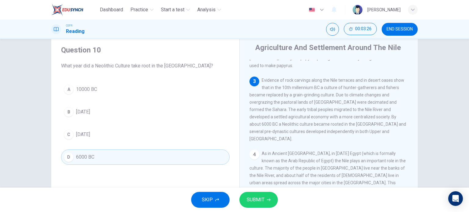
click at [253, 199] on span "SUBMIT" at bounding box center [256, 200] width 18 height 9
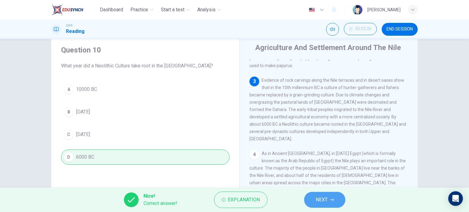
click at [331, 202] on button "NEXT" at bounding box center [324, 200] width 41 height 16
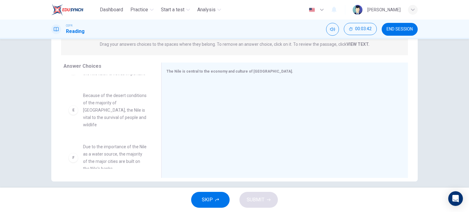
scroll to position [143, 0]
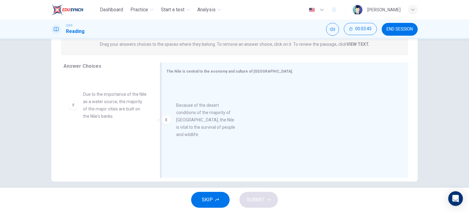
drag, startPoint x: 118, startPoint y: 102, endPoint x: 247, endPoint y: 113, distance: 129.2
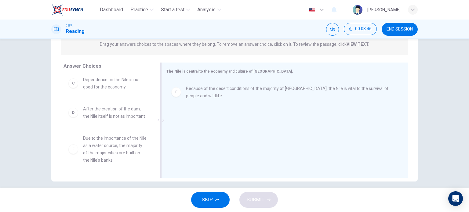
scroll to position [99, 0]
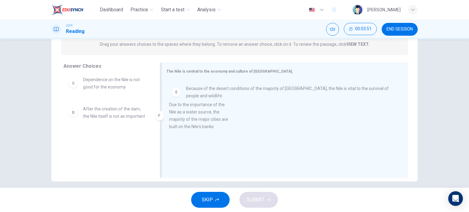
drag, startPoint x: 101, startPoint y: 154, endPoint x: 193, endPoint y: 121, distance: 98.2
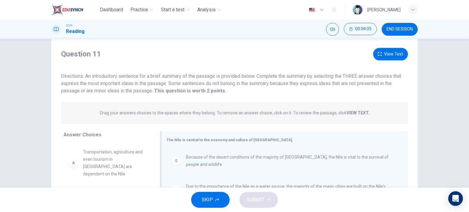
scroll to position [13, 0]
click at [391, 50] on button "View Text" at bounding box center [390, 54] width 35 height 13
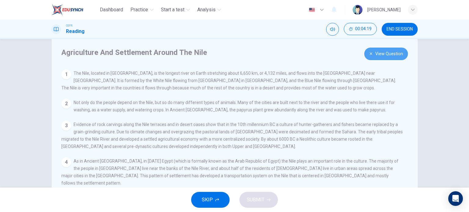
click at [376, 53] on button "View Question" at bounding box center [386, 54] width 44 height 13
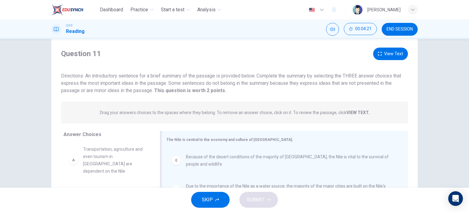
scroll to position [1, 0]
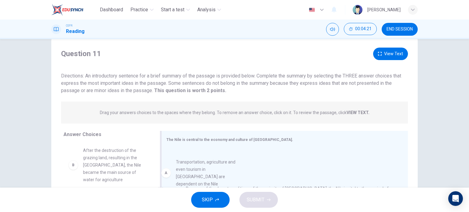
drag, startPoint x: 109, startPoint y: 163, endPoint x: 211, endPoint y: 174, distance: 102.6
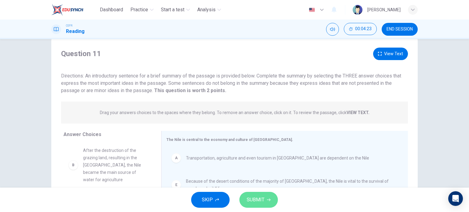
click at [257, 200] on span "SUBMIT" at bounding box center [256, 200] width 18 height 9
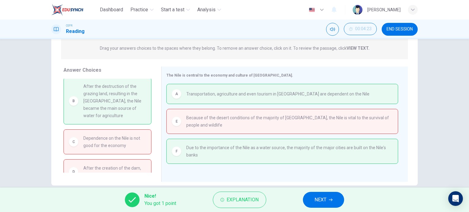
scroll to position [88, 0]
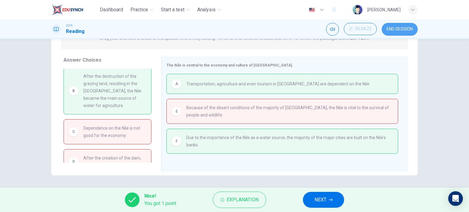
click at [390, 33] on button "END SESSION" at bounding box center [399, 29] width 36 height 13
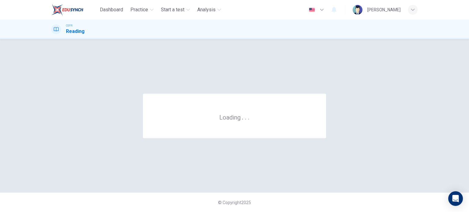
scroll to position [0, 0]
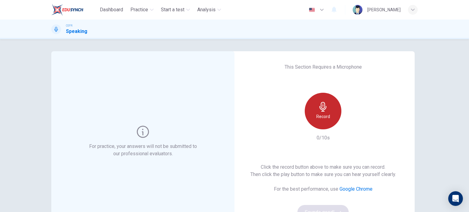
click at [322, 116] on h6 "Record" at bounding box center [323, 116] width 14 height 7
click at [322, 116] on h6 "Stop" at bounding box center [322, 116] width 9 height 7
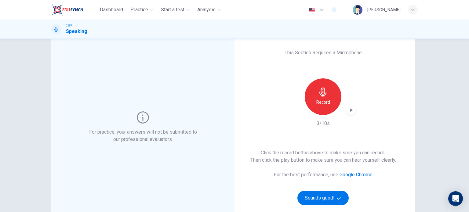
scroll to position [28, 0]
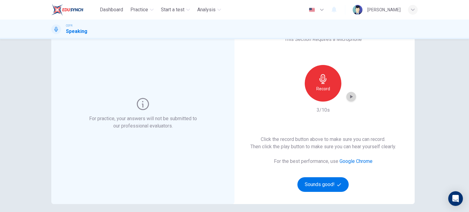
click at [348, 99] on icon "button" at bounding box center [351, 97] width 6 height 6
click at [347, 100] on div "button" at bounding box center [351, 97] width 10 height 10
drag, startPoint x: 319, startPoint y: 177, endPoint x: 322, endPoint y: 187, distance: 11.0
click at [322, 187] on div "Click the record button above to make sure you can record. Then click the play …" at bounding box center [323, 164] width 146 height 56
click at [322, 187] on button "Sounds good!" at bounding box center [322, 184] width 51 height 15
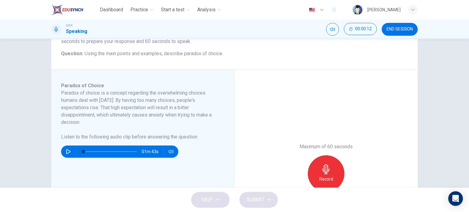
scroll to position [70, 0]
click at [66, 152] on icon "button" at bounding box center [68, 151] width 4 height 5
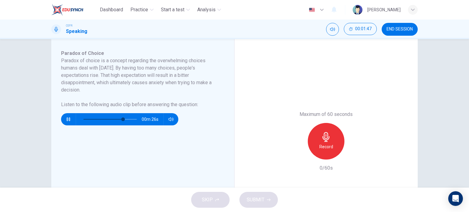
scroll to position [103, 0]
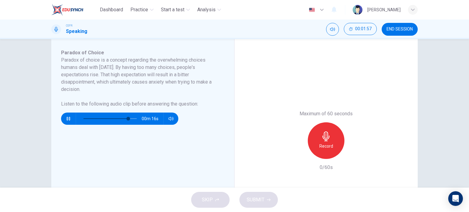
click at [259, 126] on div "Maximum of 60 seconds Record 0/60s" at bounding box center [325, 140] width 183 height 207
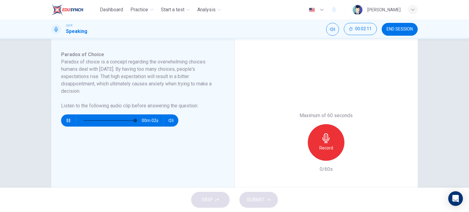
scroll to position [101, 0]
type input "0"
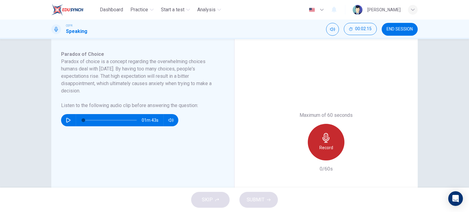
click at [319, 138] on div "Record" at bounding box center [326, 142] width 37 height 37
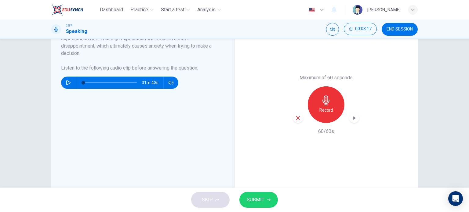
scroll to position [139, 0]
click at [353, 117] on icon "button" at bounding box center [354, 118] width 3 height 4
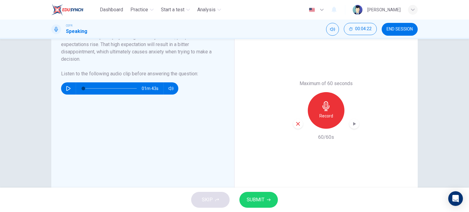
scroll to position [132, 0]
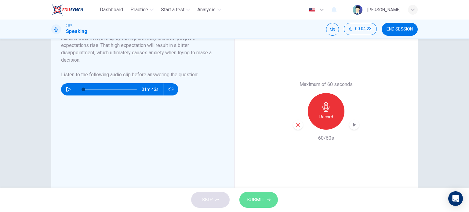
click at [264, 197] on button "SUBMIT" at bounding box center [258, 200] width 38 height 16
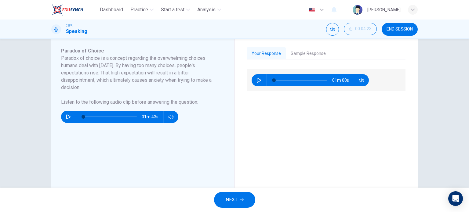
scroll to position [96, 0]
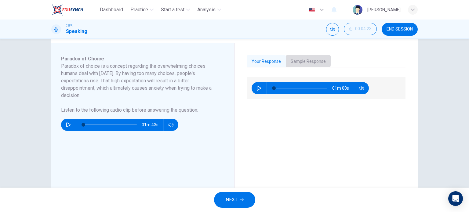
click at [294, 59] on button "Sample Response" at bounding box center [308, 61] width 45 height 13
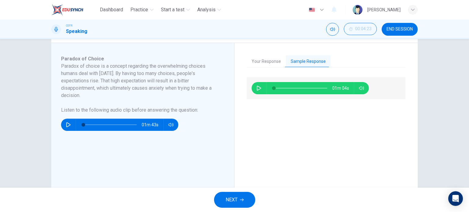
click at [251, 90] on div "01m 04s" at bounding box center [309, 88] width 117 height 12
click at [257, 87] on icon "button" at bounding box center [259, 88] width 4 height 5
type input "0"
click at [242, 200] on icon "button" at bounding box center [242, 200] width 4 height 4
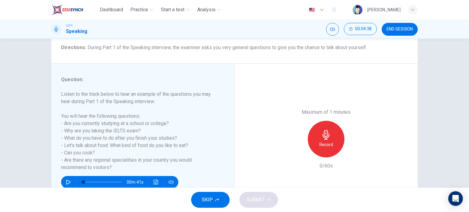
scroll to position [51, 0]
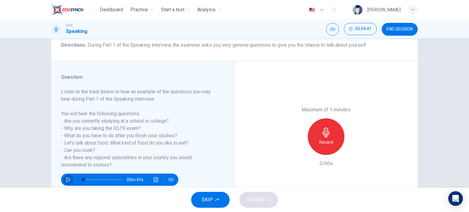
click at [66, 178] on icon "button" at bounding box center [68, 179] width 4 height 5
type input "0"
click at [328, 137] on icon "button" at bounding box center [326, 133] width 10 height 10
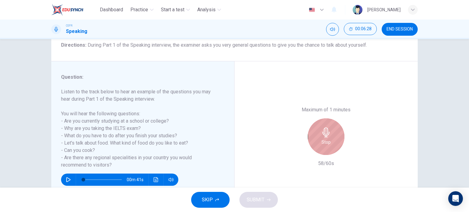
click at [327, 133] on icon "button" at bounding box center [325, 133] width 7 height 10
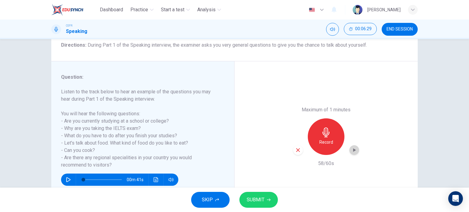
click at [353, 150] on icon "button" at bounding box center [354, 150] width 3 height 4
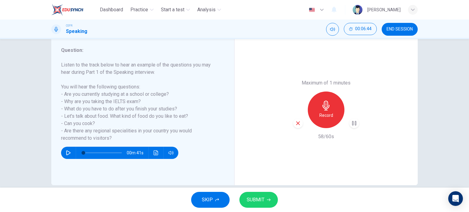
scroll to position [79, 0]
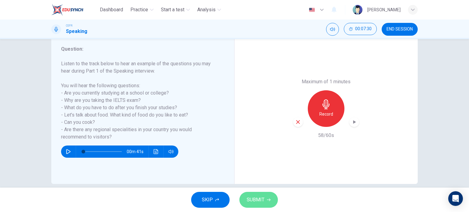
click at [258, 202] on span "SUBMIT" at bounding box center [256, 200] width 18 height 9
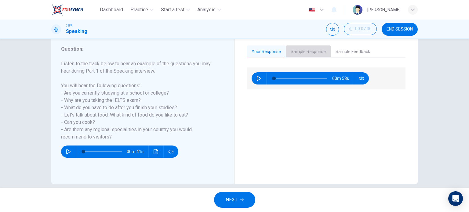
click at [309, 50] on button "Sample Response" at bounding box center [308, 51] width 45 height 13
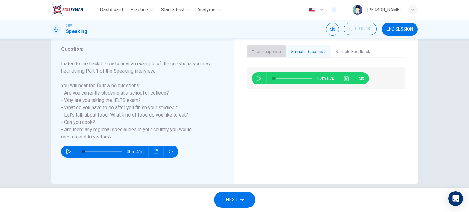
click at [270, 53] on button "Your Response" at bounding box center [266, 51] width 39 height 13
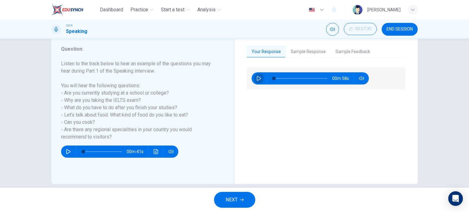
click at [257, 78] on icon "button" at bounding box center [258, 78] width 5 height 5
type input "82"
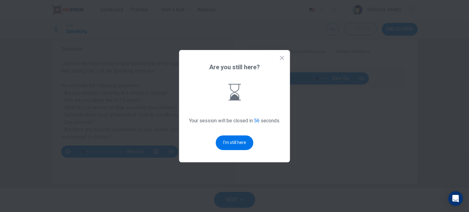
click at [281, 55] on icon at bounding box center [282, 58] width 6 height 6
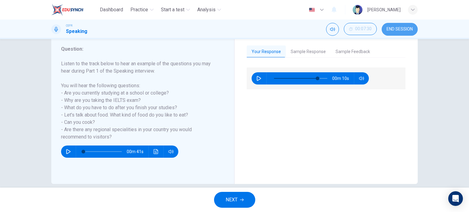
click at [402, 29] on span "END SESSION" at bounding box center [399, 29] width 26 height 5
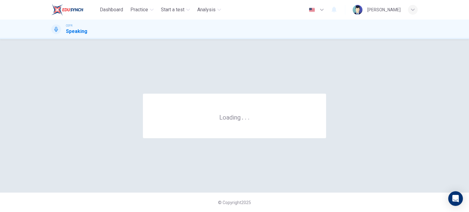
scroll to position [0, 0]
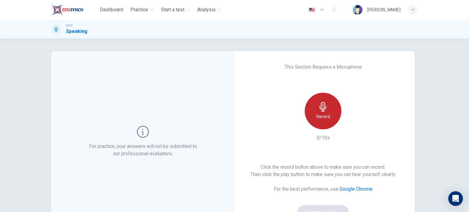
click at [322, 113] on h6 "Record" at bounding box center [323, 116] width 14 height 7
click at [322, 113] on h6 "Stop" at bounding box center [322, 116] width 9 height 7
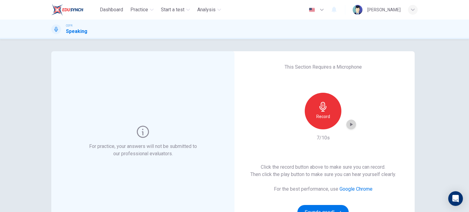
click at [349, 126] on icon "button" at bounding box center [351, 124] width 6 height 6
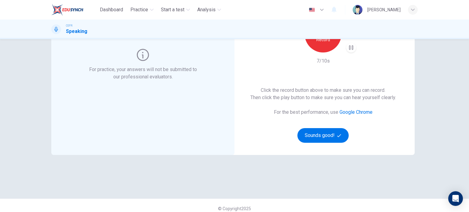
scroll to position [78, 0]
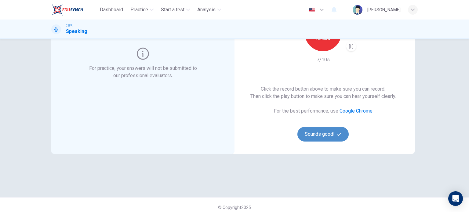
click at [327, 130] on button "Sounds good!" at bounding box center [322, 134] width 51 height 15
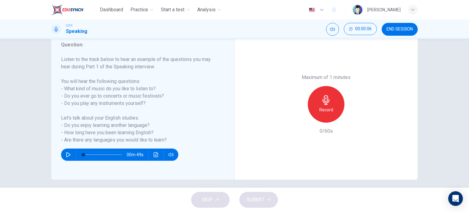
scroll to position [79, 0]
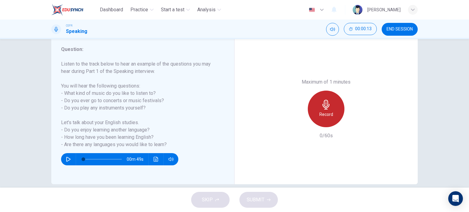
click at [326, 113] on h6 "Record" at bounding box center [326, 114] width 14 height 7
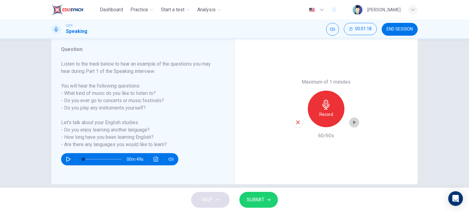
click at [353, 123] on icon "button" at bounding box center [354, 123] width 3 height 4
click at [265, 137] on div "Maximum of 1 minutes Record 60/60s" at bounding box center [325, 109] width 183 height 151
click at [352, 123] on icon "button" at bounding box center [354, 122] width 6 height 6
click at [258, 199] on span "SUBMIT" at bounding box center [256, 200] width 18 height 9
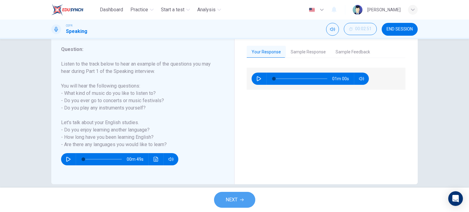
click at [232, 196] on span "NEXT" at bounding box center [231, 200] width 12 height 9
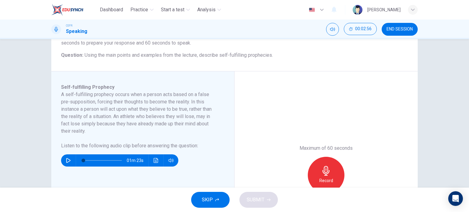
scroll to position [68, 0]
click at [66, 160] on icon "button" at bounding box center [68, 160] width 5 height 5
type input "37"
click at [396, 30] on span "END SESSION" at bounding box center [399, 29] width 26 height 5
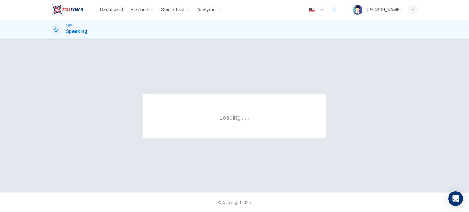
scroll to position [0, 0]
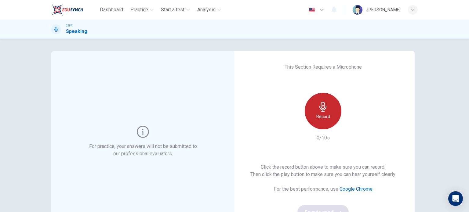
click at [327, 110] on div "Record" at bounding box center [322, 111] width 37 height 37
click at [327, 110] on div "Stop" at bounding box center [322, 111] width 37 height 37
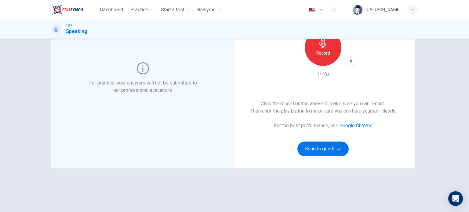
scroll to position [65, 0]
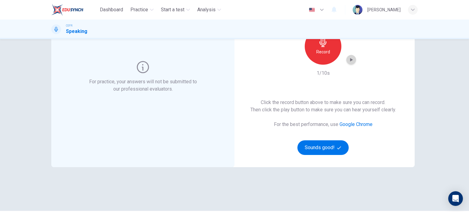
click at [348, 61] on icon "button" at bounding box center [351, 60] width 6 height 6
click at [323, 147] on button "Sounds good!" at bounding box center [322, 147] width 51 height 15
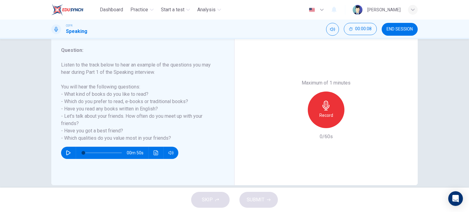
scroll to position [78, 0]
click at [310, 113] on div "Record" at bounding box center [326, 110] width 37 height 37
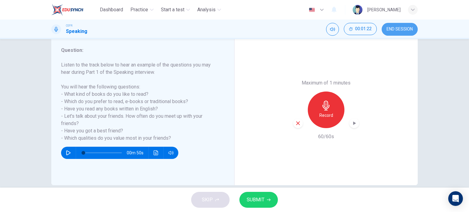
click at [399, 27] on span "END SESSION" at bounding box center [399, 29] width 26 height 5
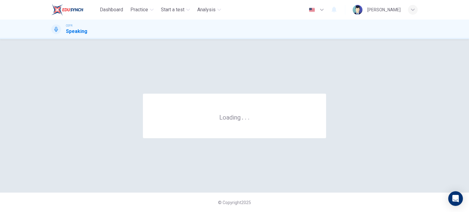
scroll to position [0, 0]
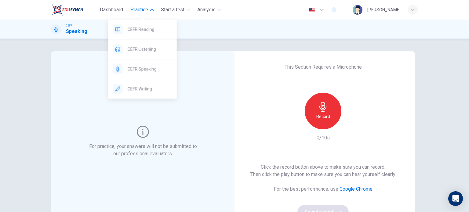
click at [145, 12] on span "Practice" at bounding box center [139, 9] width 18 height 7
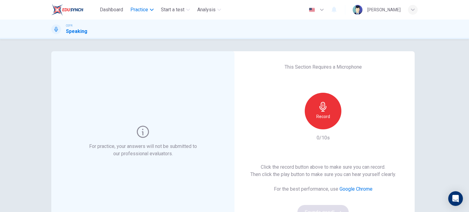
click at [145, 12] on span "Practice" at bounding box center [139, 9] width 18 height 7
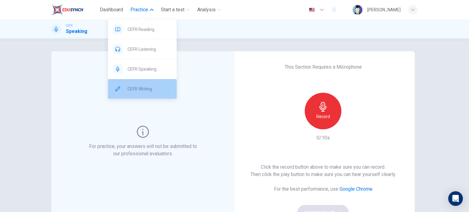
click at [155, 94] on div "CEFR Writing" at bounding box center [142, 89] width 69 height 20
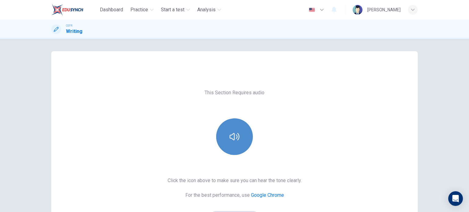
click at [237, 128] on button "button" at bounding box center [234, 136] width 37 height 37
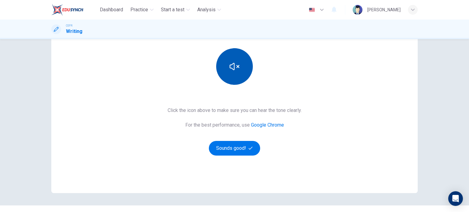
scroll to position [70, 0]
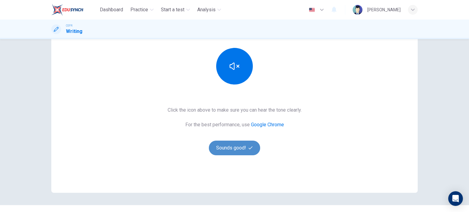
click at [234, 147] on button "Sounds good!" at bounding box center [234, 148] width 51 height 15
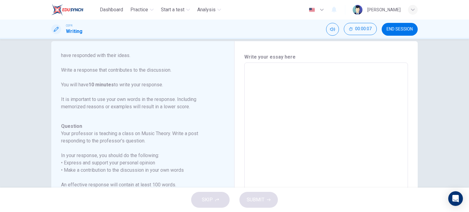
scroll to position [8, 0]
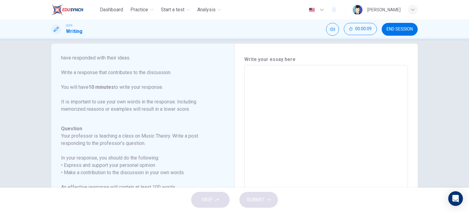
click at [275, 154] on textarea at bounding box center [325, 167] width 155 height 194
type textarea "n"
type textarea "x"
type textarea "n"
click at [266, 200] on button "SUBMIT" at bounding box center [258, 200] width 38 height 16
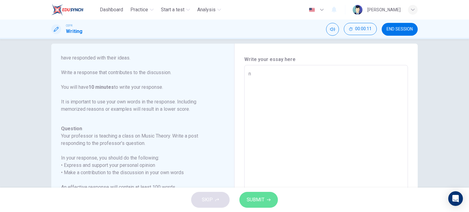
type textarea "x"
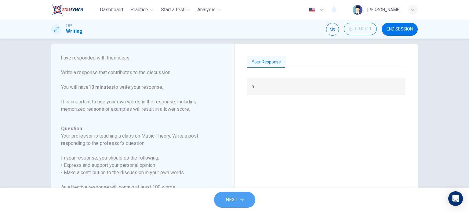
click at [239, 202] on button "NEXT" at bounding box center [234, 200] width 41 height 16
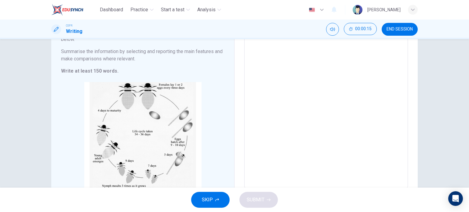
scroll to position [111, 0]
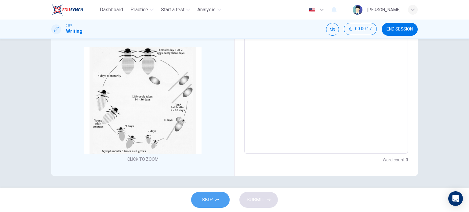
click at [207, 203] on span "SKIP" at bounding box center [207, 200] width 11 height 9
